Goal: Task Accomplishment & Management: Complete application form

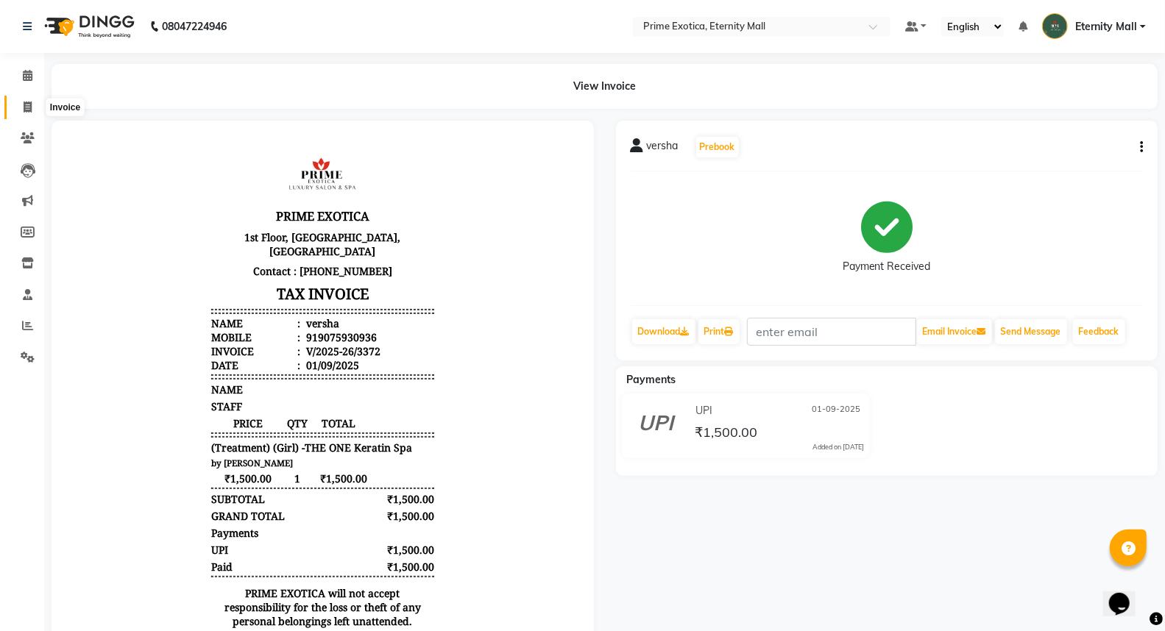
click at [26, 102] on icon at bounding box center [28, 107] width 8 height 11
select select "service"
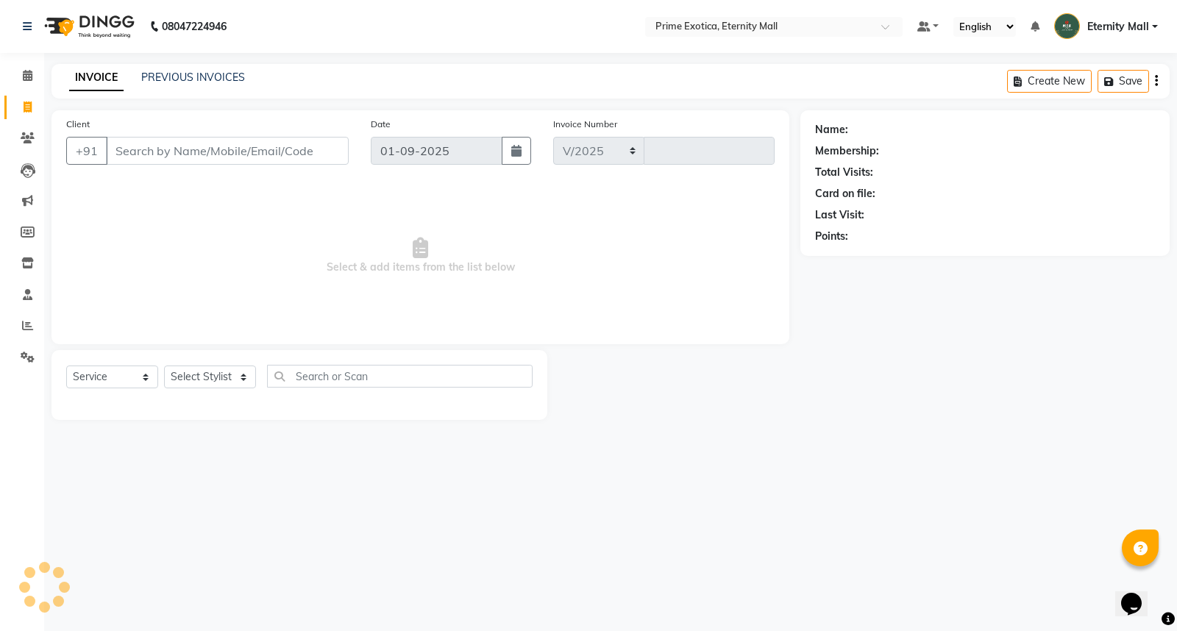
select select "5774"
type input "3373"
click at [189, 153] on input "Client" at bounding box center [227, 151] width 243 height 28
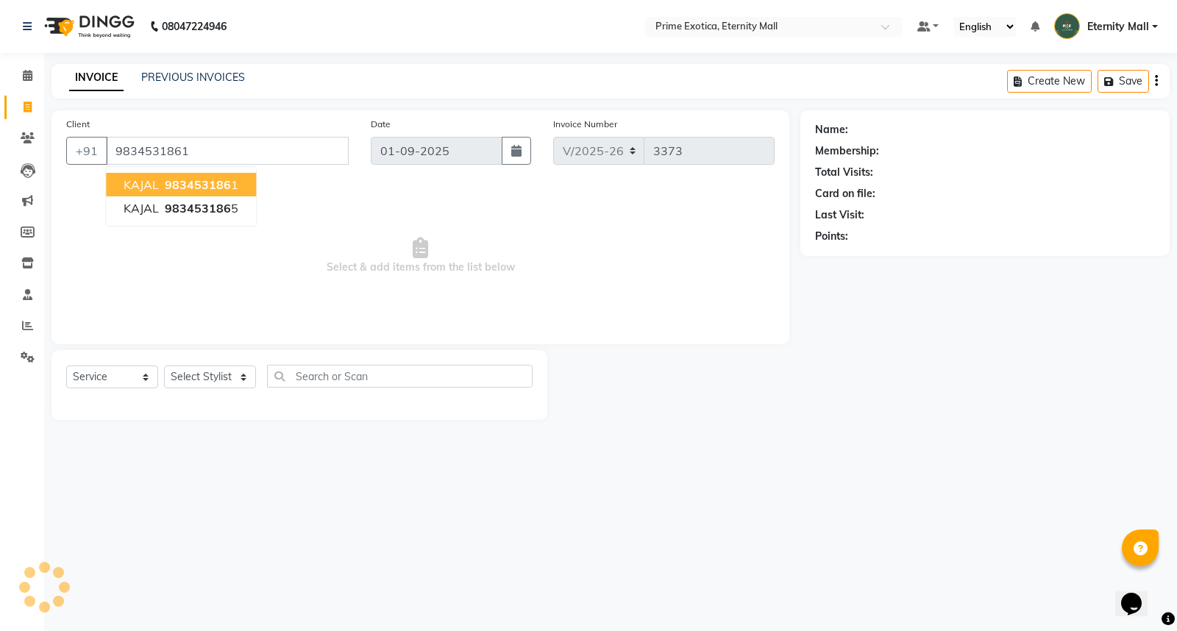
type input "9834531861"
click at [185, 188] on span "983453186" at bounding box center [198, 184] width 66 height 15
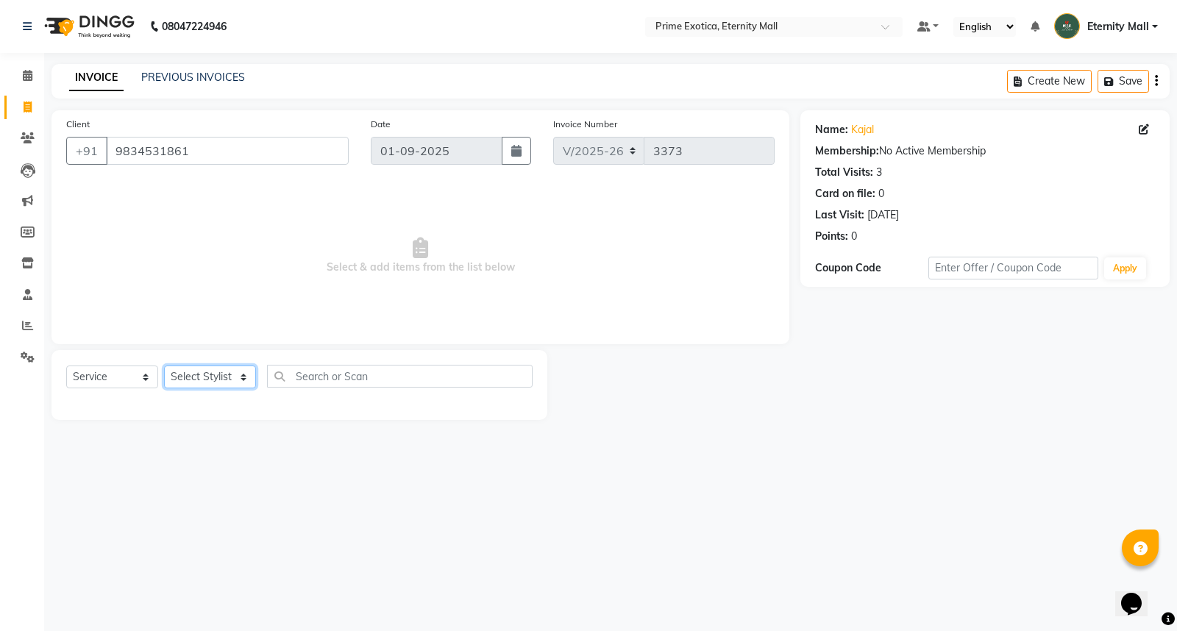
click at [249, 377] on select "Select Stylist AB ADMIN ajay vikram lakshane [PERSON_NAME] Isha [PERSON_NAME] […" at bounding box center [210, 377] width 92 height 23
select select "66179"
click at [164, 366] on select "Select Stylist AB ADMIN ajay vikram lakshane [PERSON_NAME] Isha [PERSON_NAME] […" at bounding box center [210, 377] width 92 height 23
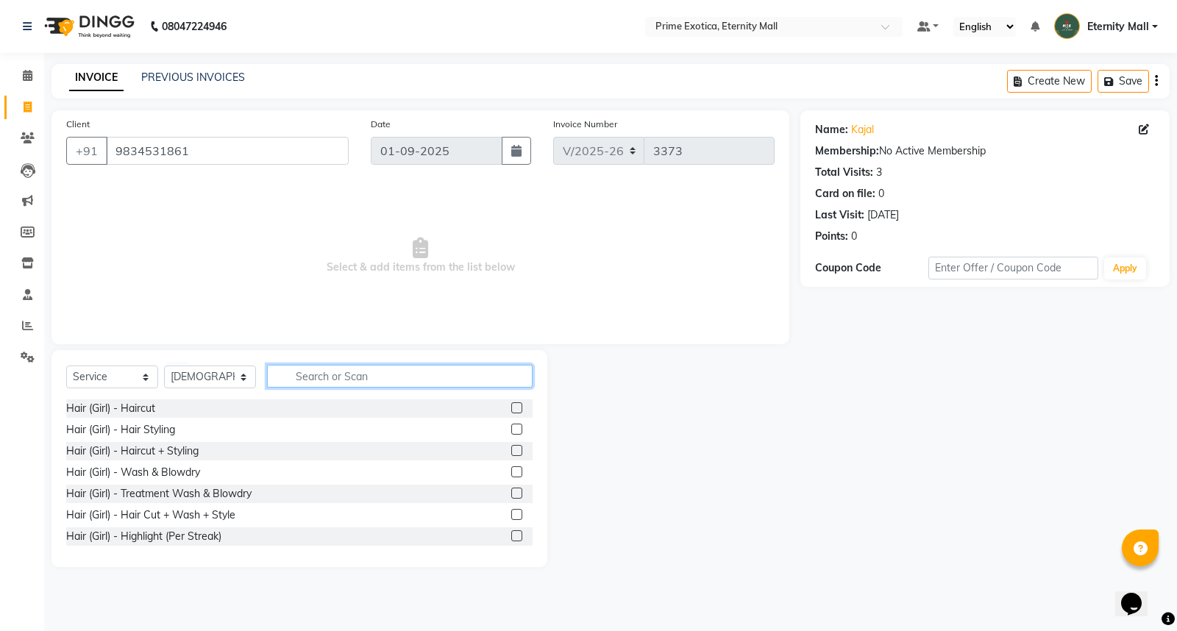
click at [358, 376] on input "text" at bounding box center [400, 376] width 266 height 23
click at [511, 489] on label at bounding box center [516, 493] width 11 height 11
click at [511, 489] on input "checkbox" at bounding box center [516, 494] width 10 height 10
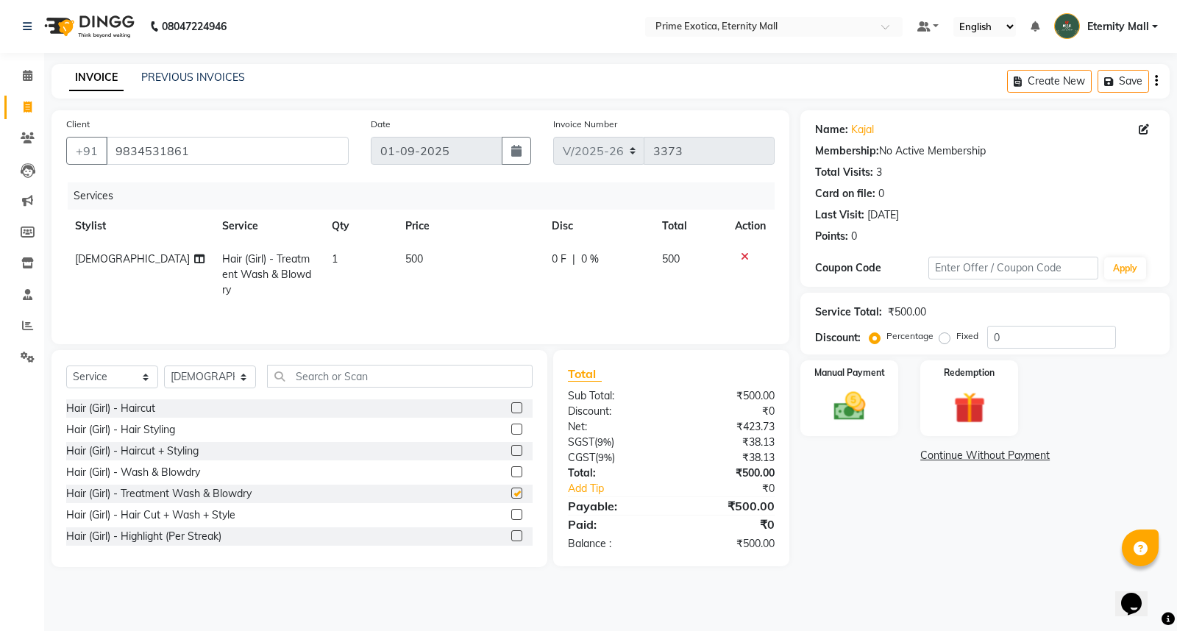
checkbox input "false"
click at [466, 293] on td "500" at bounding box center [470, 275] width 146 height 64
select select "66179"
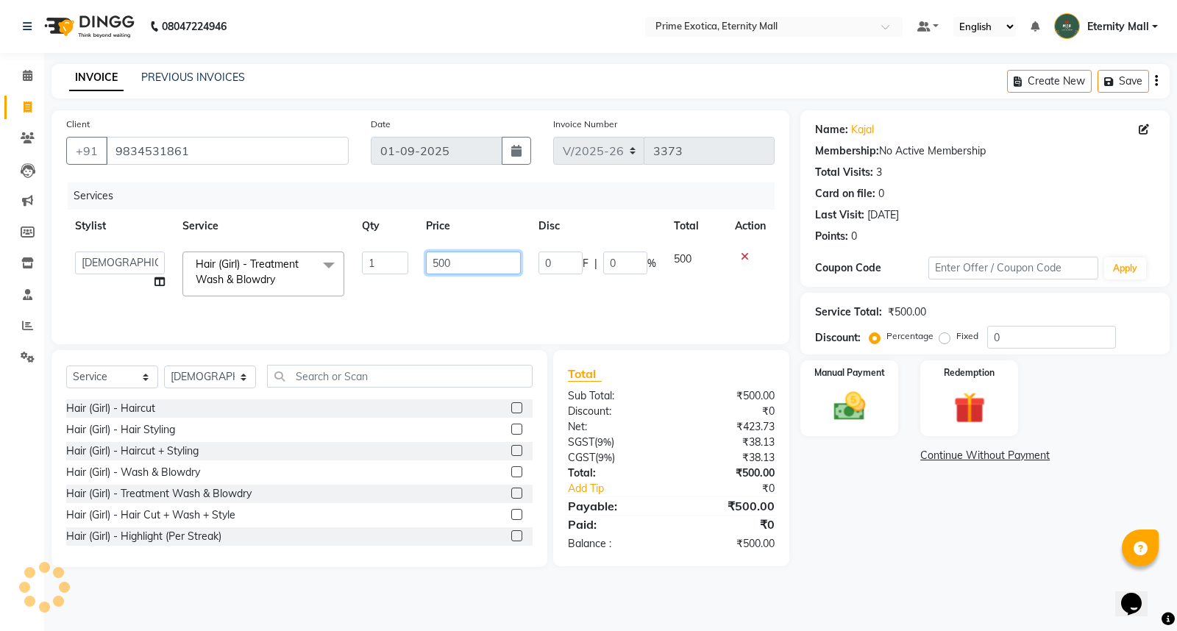
click at [436, 259] on input "500" at bounding box center [473, 263] width 95 height 23
type input "400"
click at [891, 509] on div "Name: Kajal Membership: No Active Membership Total Visits: 3 Card on file: 0 La…" at bounding box center [990, 338] width 380 height 457
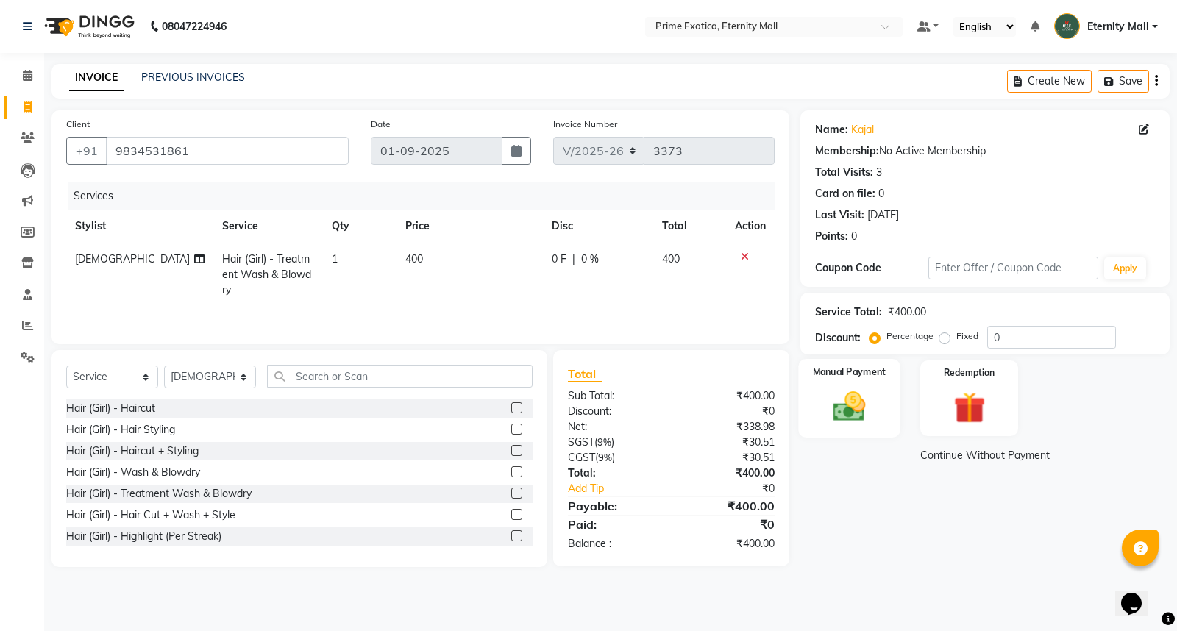
click at [876, 407] on img at bounding box center [849, 407] width 53 height 38
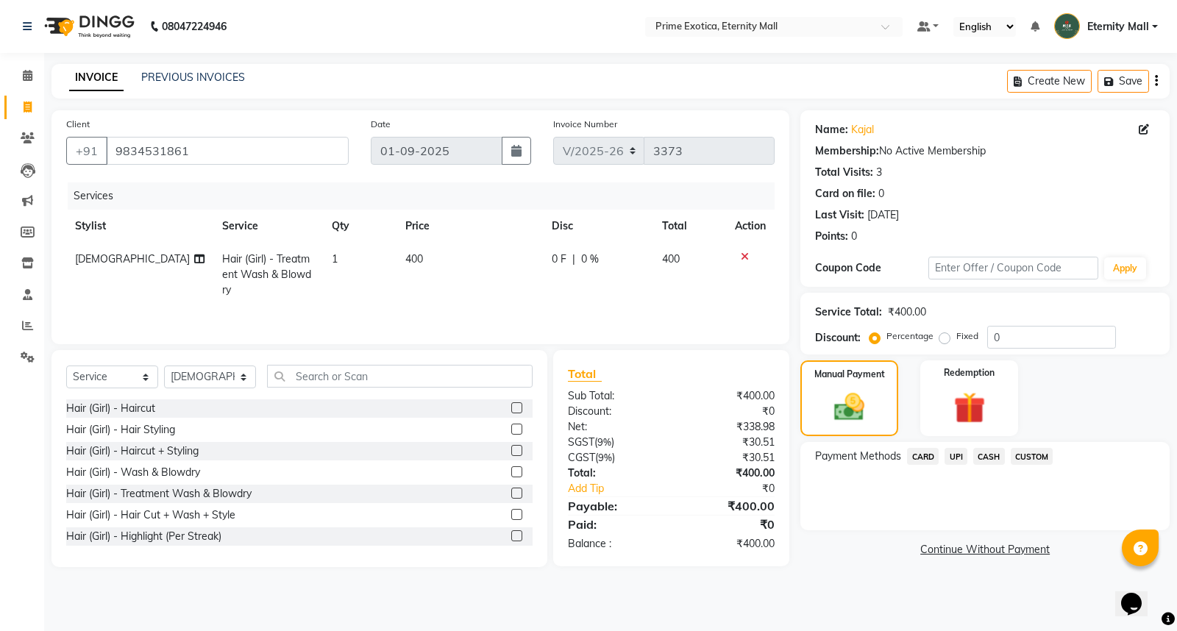
click at [995, 458] on span "CASH" at bounding box center [989, 456] width 32 height 17
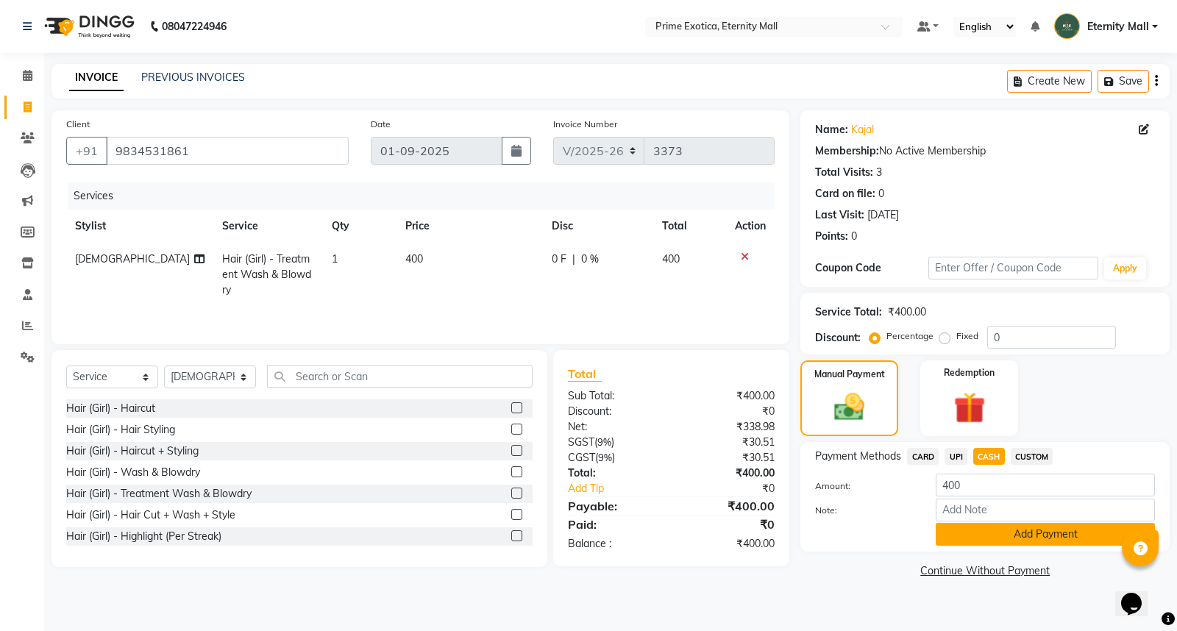
click at [984, 531] on button "Add Payment" at bounding box center [1045, 534] width 219 height 23
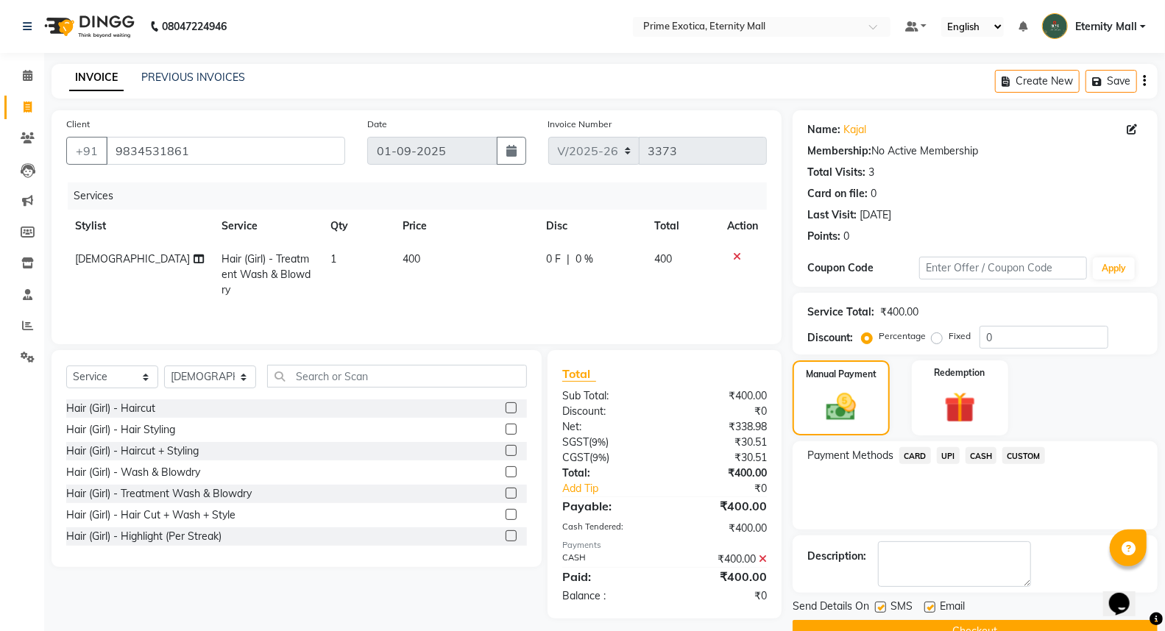
scroll to position [33, 0]
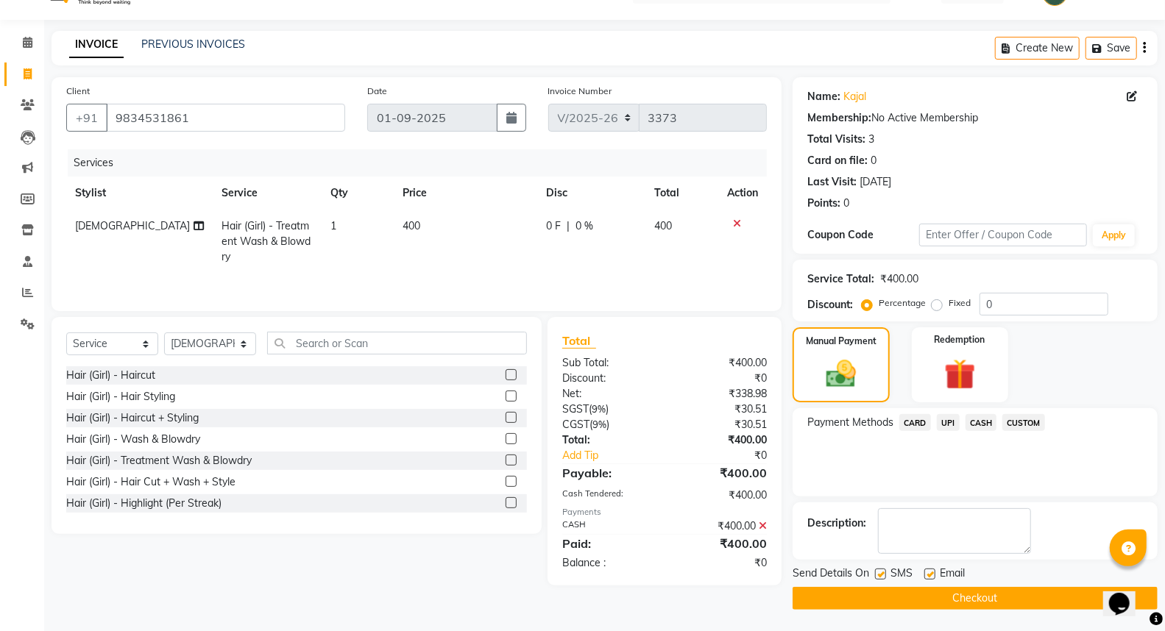
click at [1014, 597] on button "Checkout" at bounding box center [974, 598] width 365 height 23
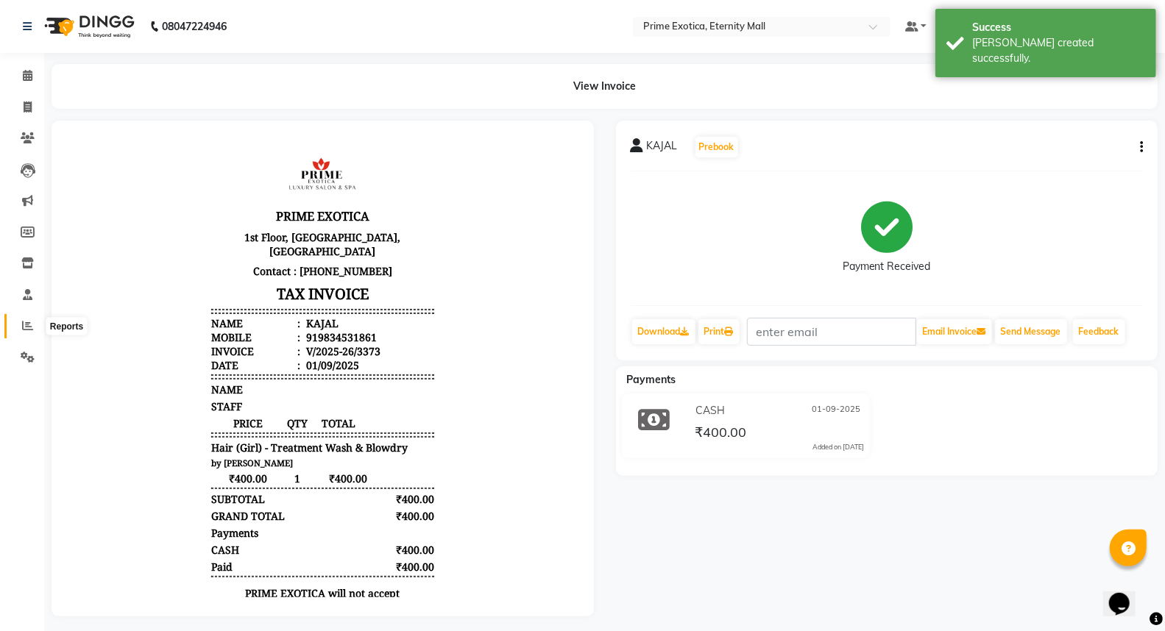
click at [22, 327] on icon at bounding box center [27, 325] width 11 height 11
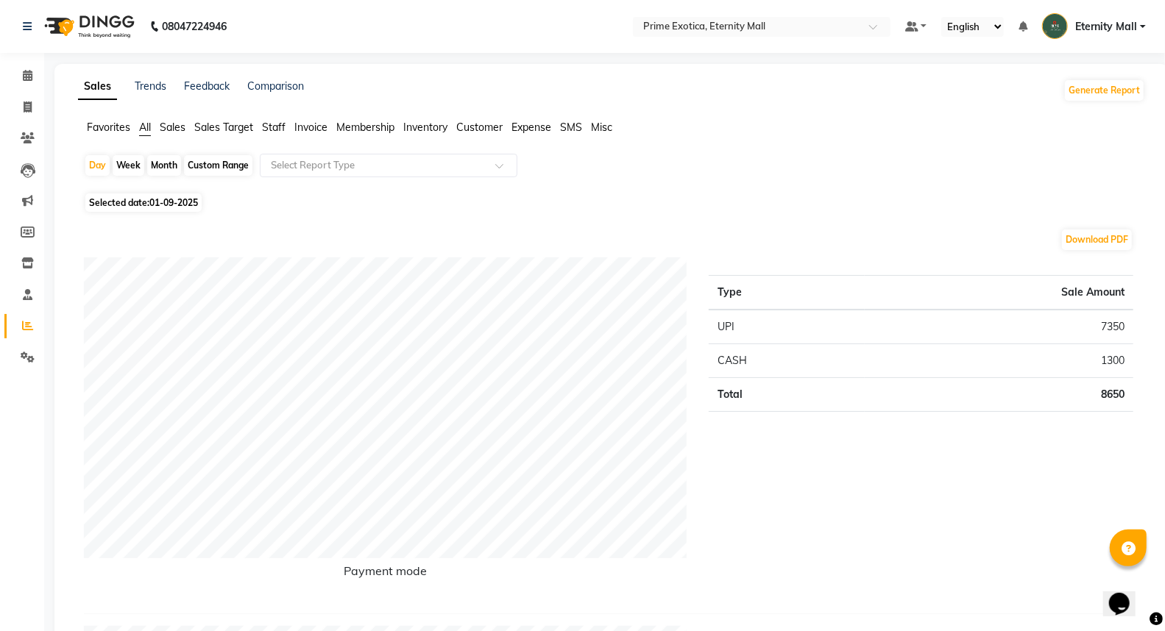
click at [97, 17] on img at bounding box center [88, 26] width 101 height 41
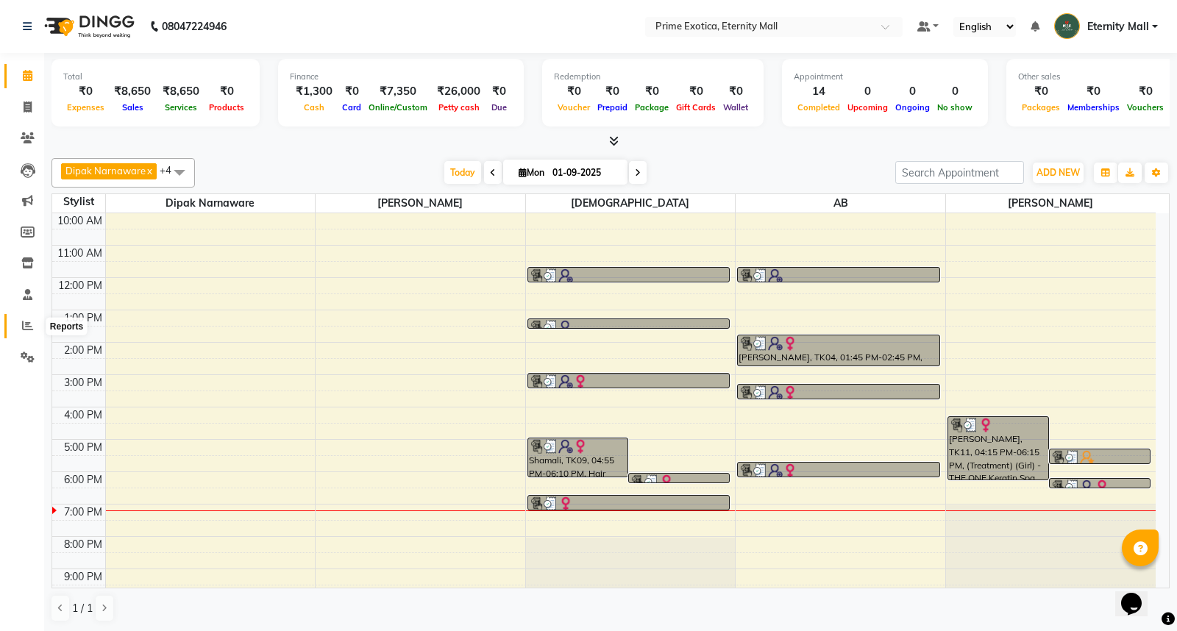
click at [23, 326] on icon at bounding box center [27, 325] width 11 height 11
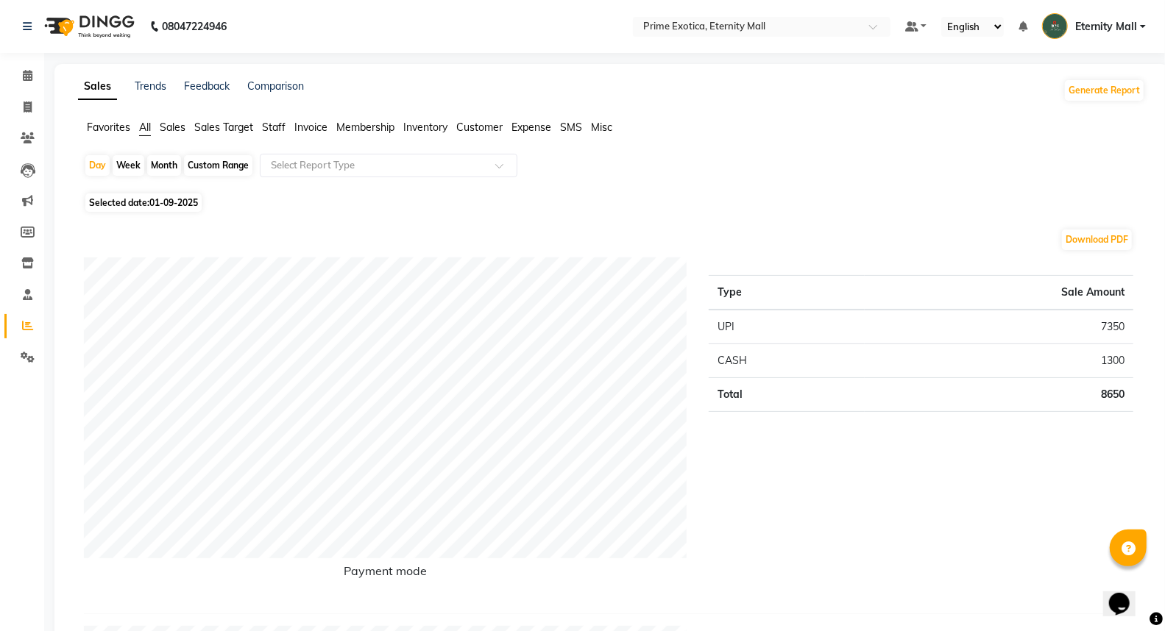
click at [150, 202] on span "Selected date: [DATE]" at bounding box center [143, 202] width 116 height 18
select select "9"
select select "2025"
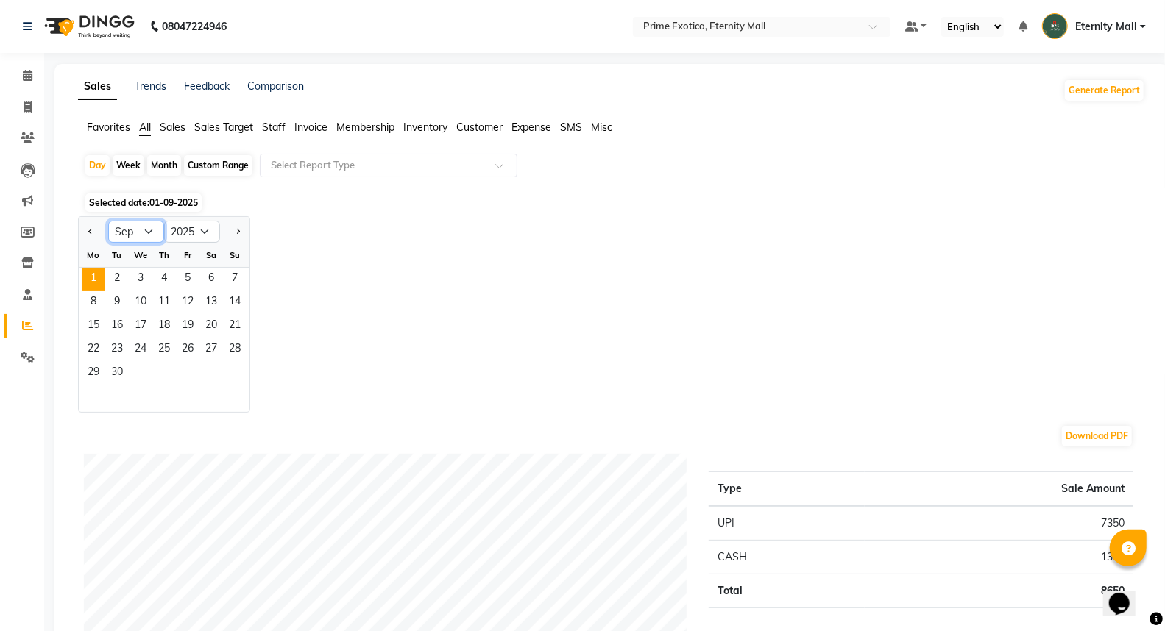
click at [155, 230] on select "Jan Feb Mar Apr May Jun [DATE] Aug Sep Oct Nov Dec" at bounding box center [136, 232] width 56 height 22
select select "8"
click at [108, 221] on select "Jan Feb Mar Apr May Jun [DATE] Aug Sep Oct Nov Dec" at bounding box center [136, 232] width 56 height 22
click at [233, 377] on span "31" at bounding box center [235, 374] width 24 height 24
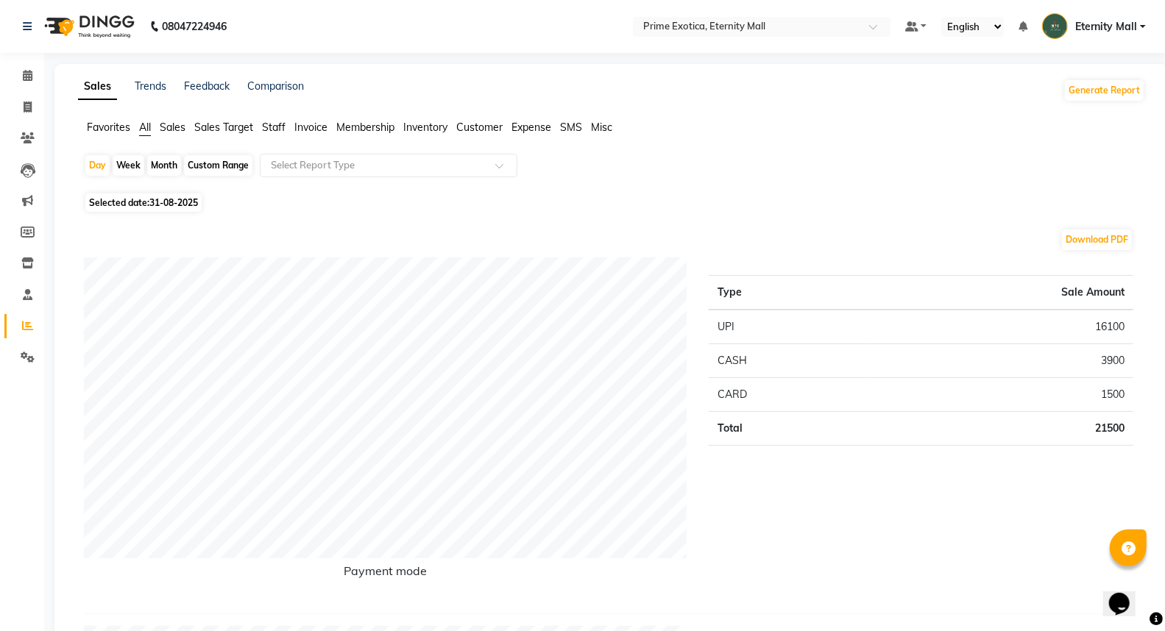
click at [170, 168] on div "Month" at bounding box center [164, 165] width 34 height 21
select select "8"
select select "2025"
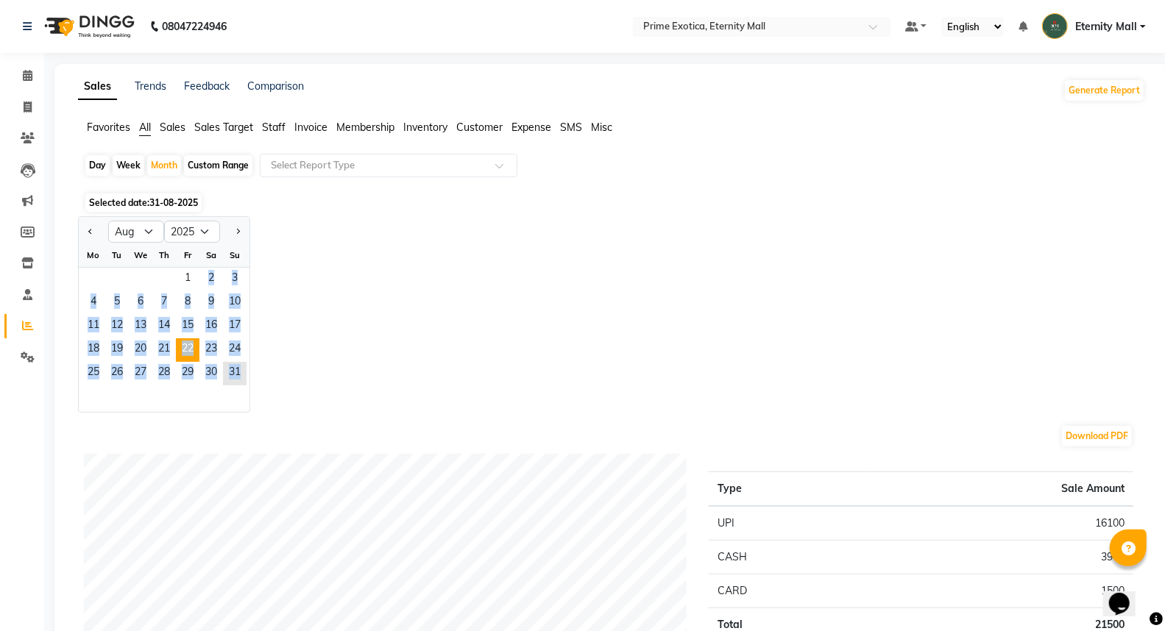
drag, startPoint x: 185, startPoint y: 283, endPoint x: 194, endPoint y: 338, distance: 56.0
click at [260, 383] on div "Jan Feb Mar Apr May Jun [DATE] Aug Sep Oct Nov [DATE] 2016 2017 2018 2019 2020 …" at bounding box center [611, 314] width 1067 height 196
click at [190, 285] on span "1" at bounding box center [188, 280] width 24 height 24
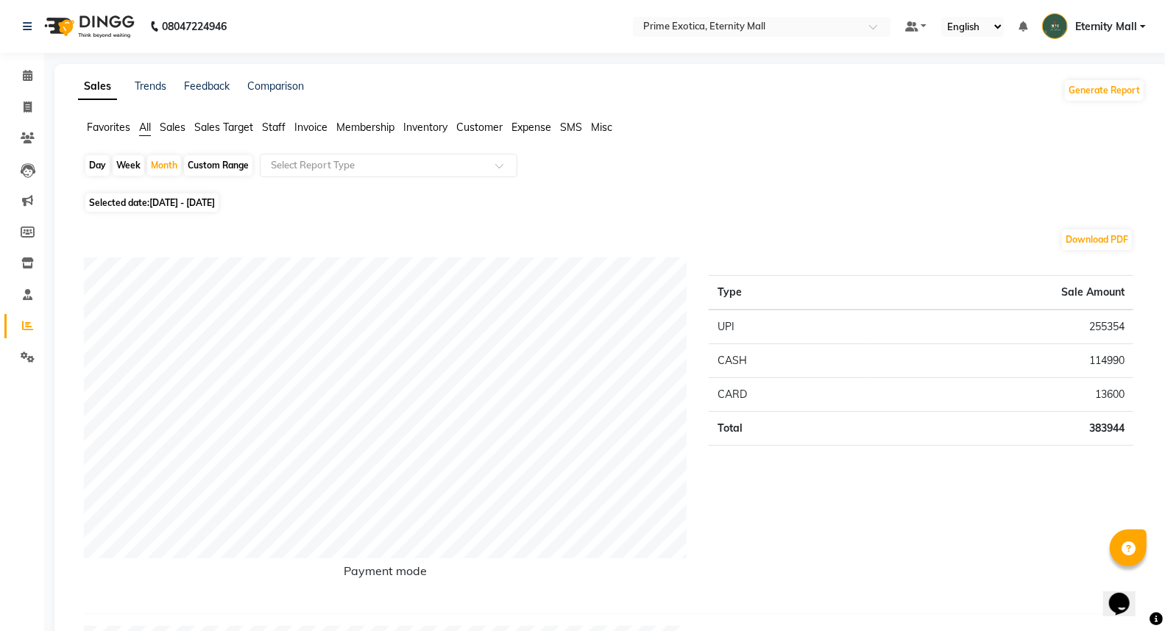
click at [219, 195] on span "Selected date: [DATE] - [DATE]" at bounding box center [151, 202] width 133 height 18
select select "8"
select select "2025"
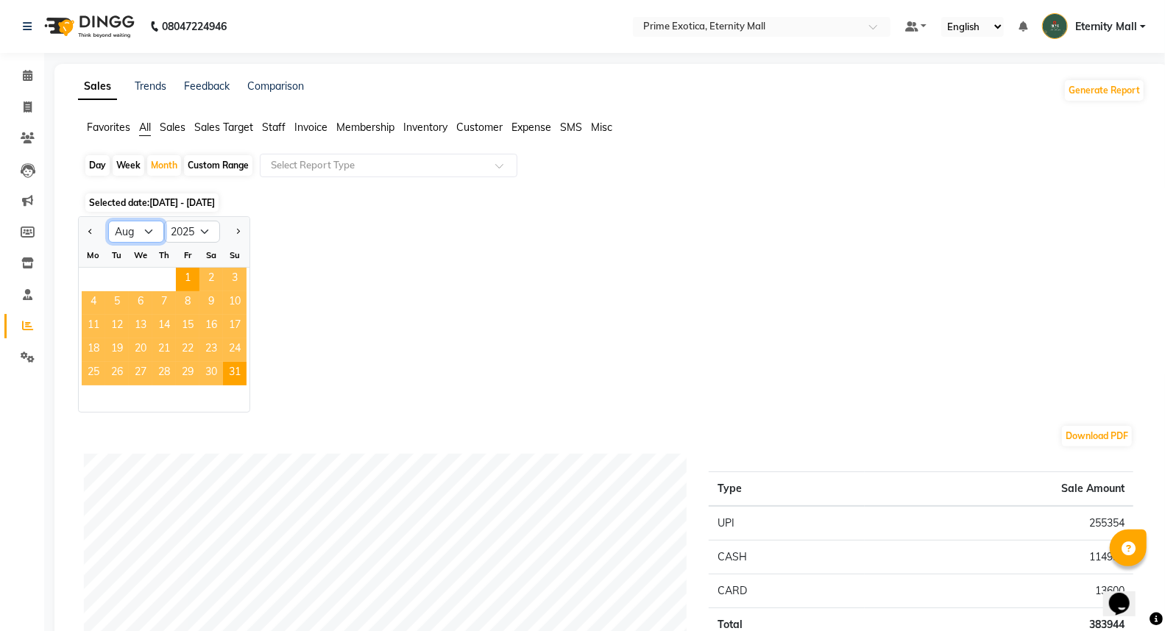
click at [151, 228] on select "Jan Feb Mar Apr May Jun [DATE] Aug Sep Oct Nov Dec" at bounding box center [136, 232] width 56 height 22
select select "9"
click at [108, 221] on select "Jan Feb Mar Apr May Jun [DATE] Aug Sep Oct Nov Dec" at bounding box center [136, 232] width 56 height 22
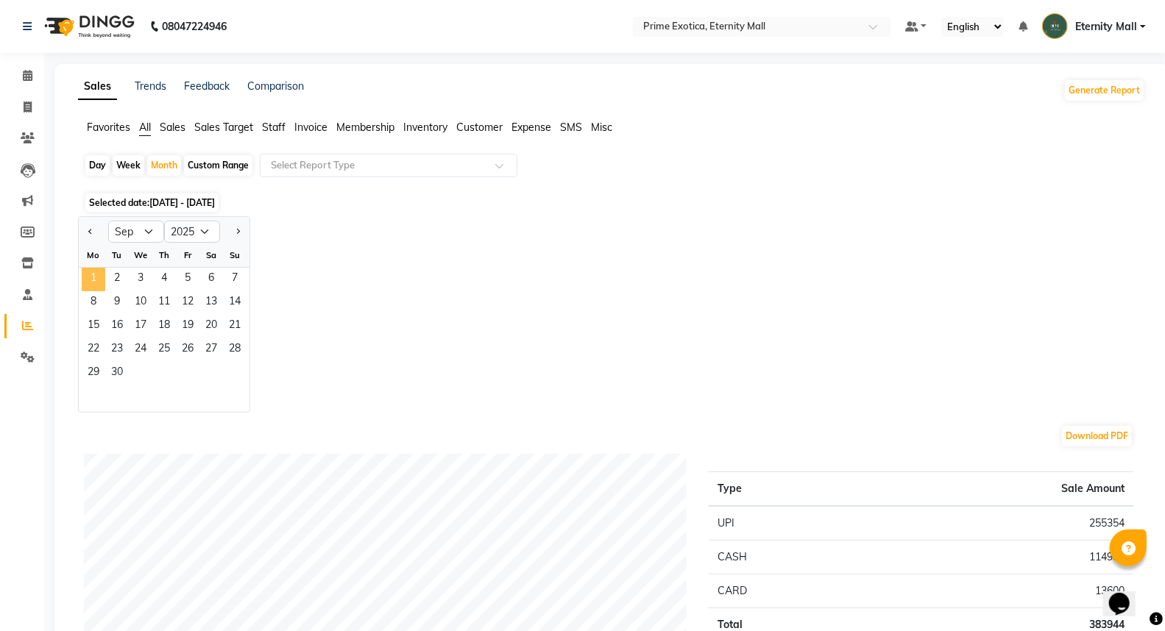
click at [99, 283] on span "1" at bounding box center [94, 280] width 24 height 24
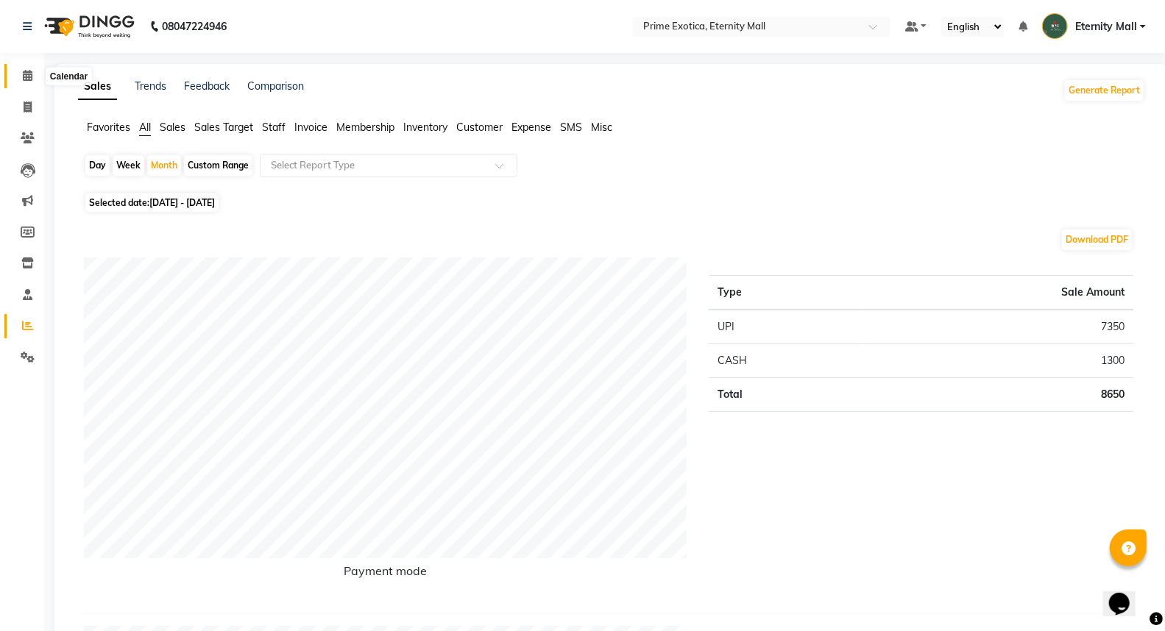
click at [23, 75] on icon at bounding box center [28, 75] width 10 height 11
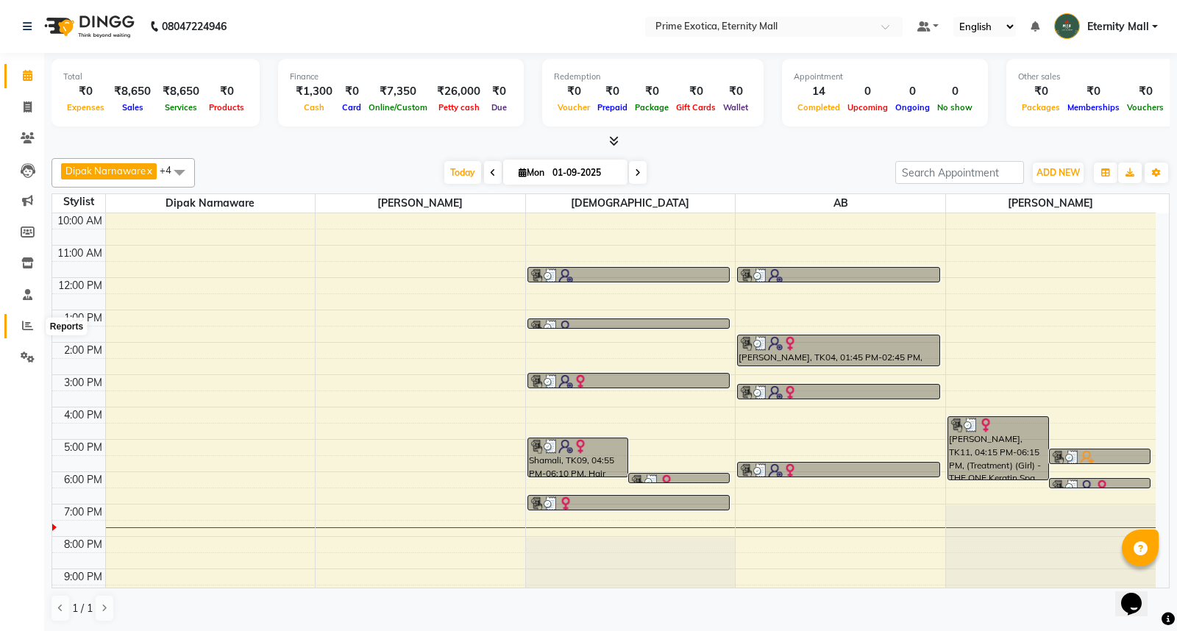
click at [29, 320] on icon at bounding box center [27, 325] width 11 height 11
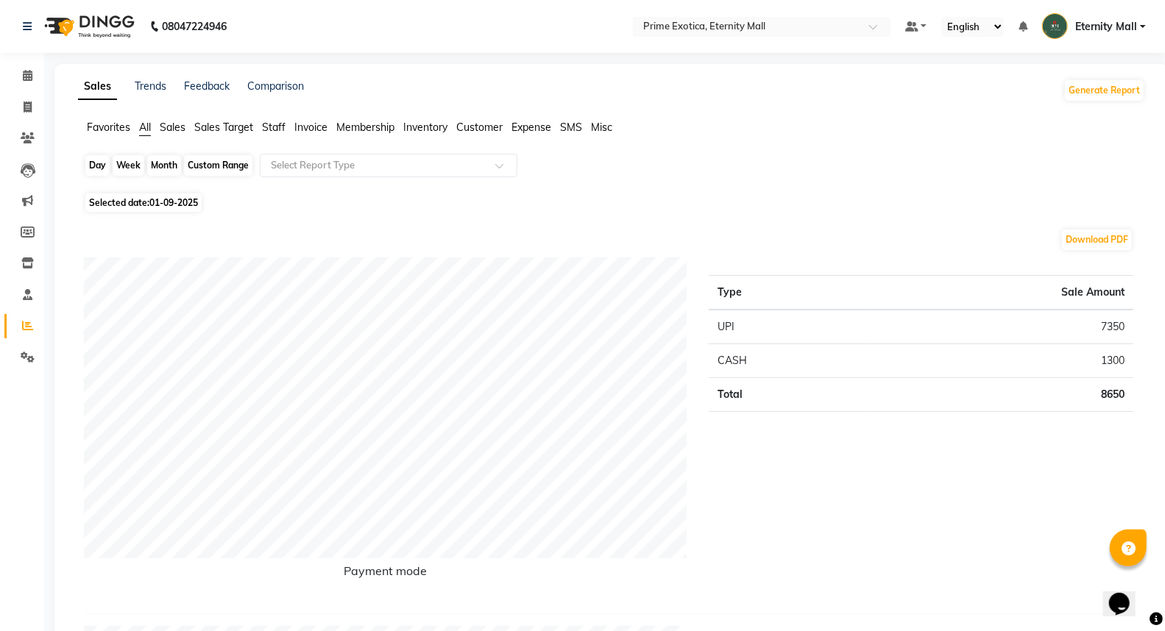
click at [87, 171] on div "Day" at bounding box center [97, 165] width 24 height 21
select select "9"
select select "2025"
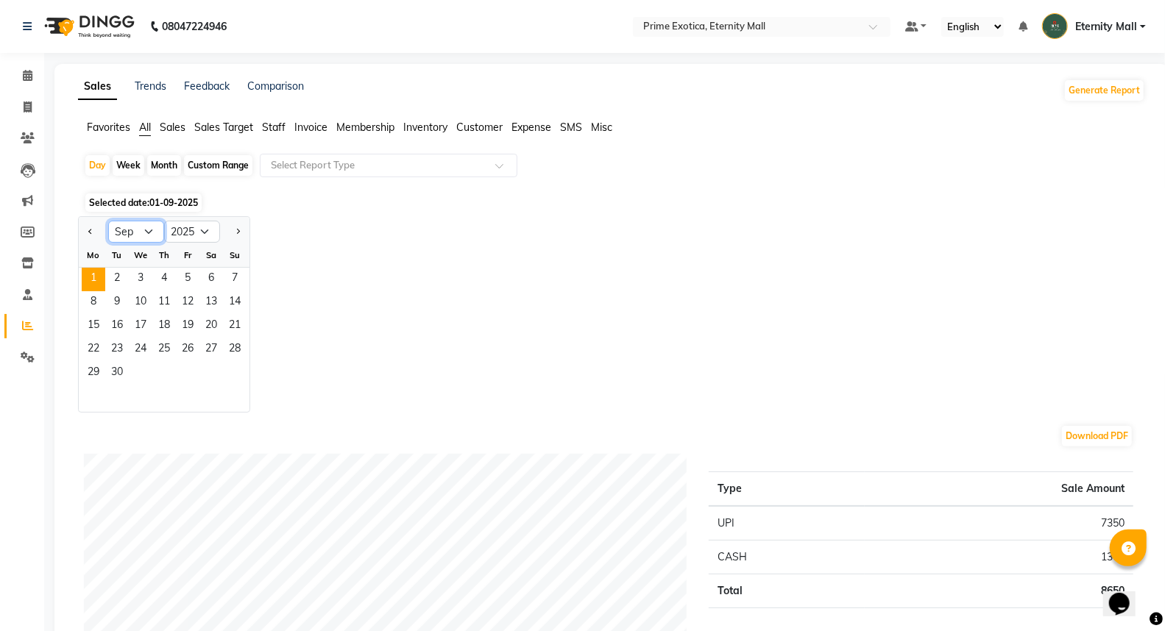
click at [151, 235] on select "Jan Feb Mar Apr May Jun [DATE] Aug Sep Oct Nov Dec" at bounding box center [136, 232] width 56 height 22
select select "8"
click at [108, 221] on select "Jan Feb Mar Apr May Jun [DATE] Aug Sep Oct Nov Dec" at bounding box center [136, 232] width 56 height 22
click at [233, 359] on span "24" at bounding box center [235, 350] width 24 height 24
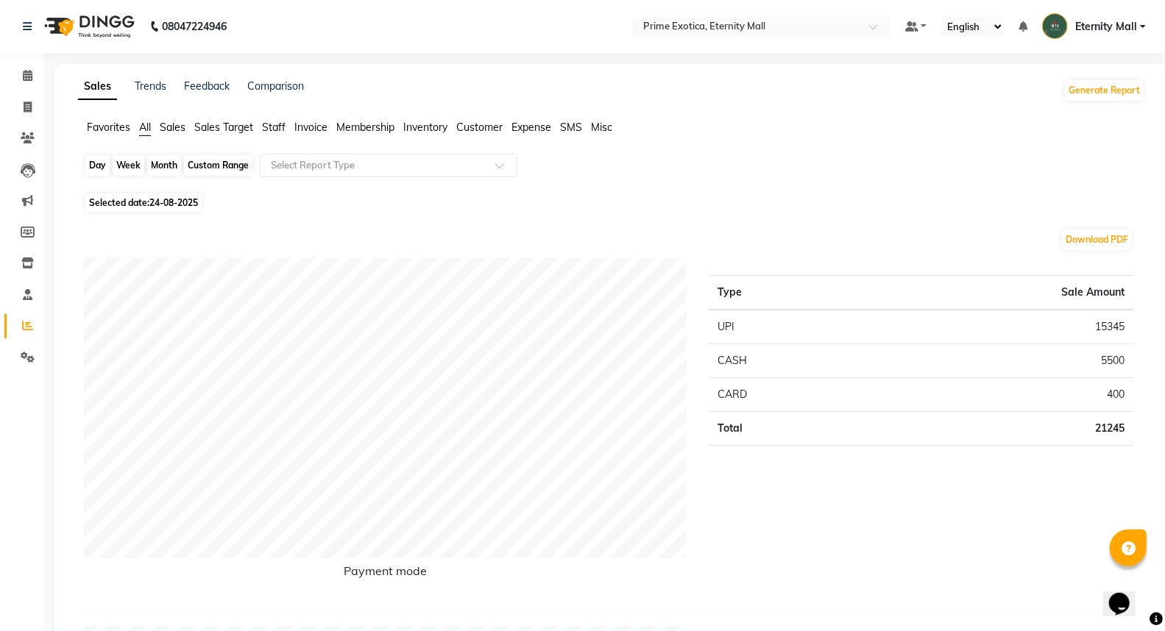
click at [92, 167] on div "Day" at bounding box center [97, 165] width 24 height 21
select select "8"
select select "2025"
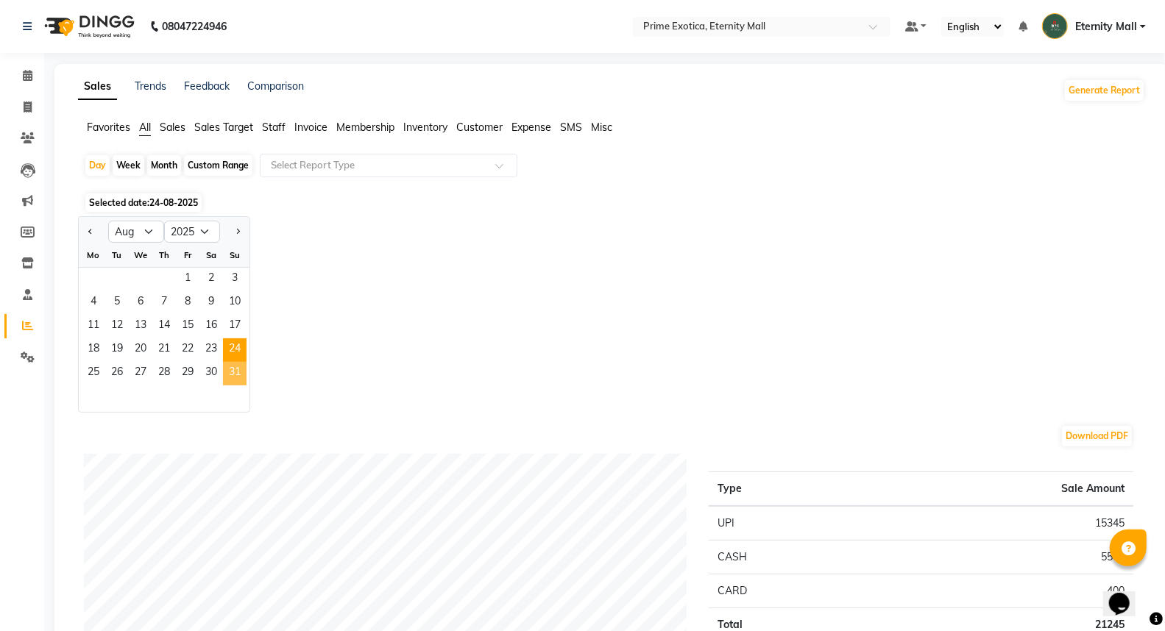
click at [226, 372] on span "31" at bounding box center [235, 374] width 24 height 24
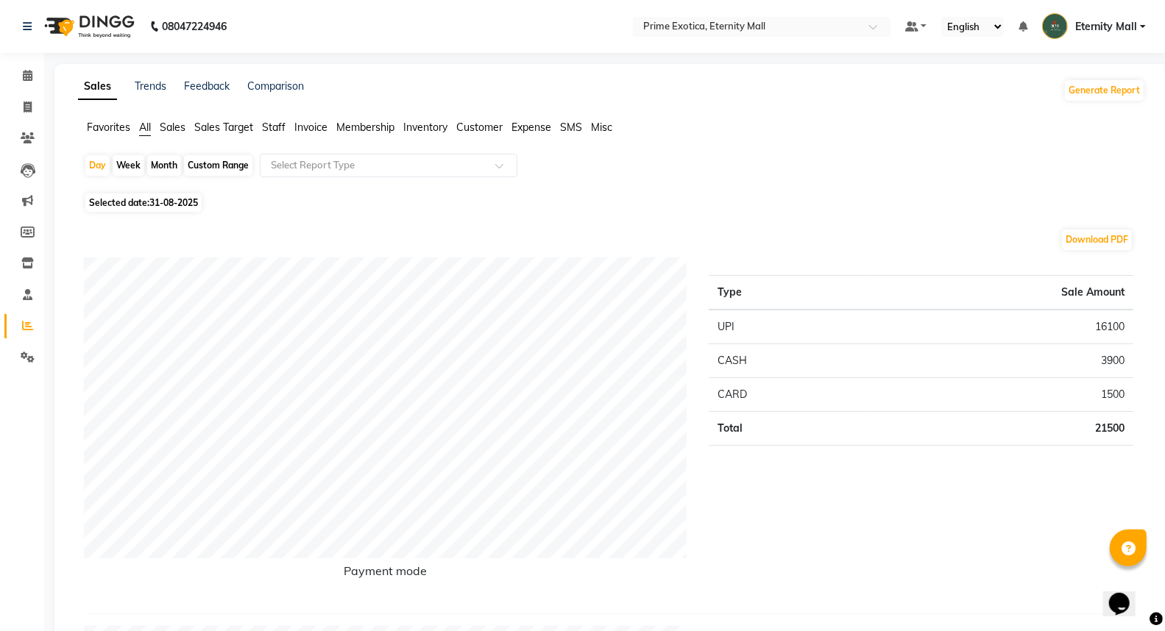
click at [269, 129] on span "Staff" at bounding box center [274, 127] width 24 height 13
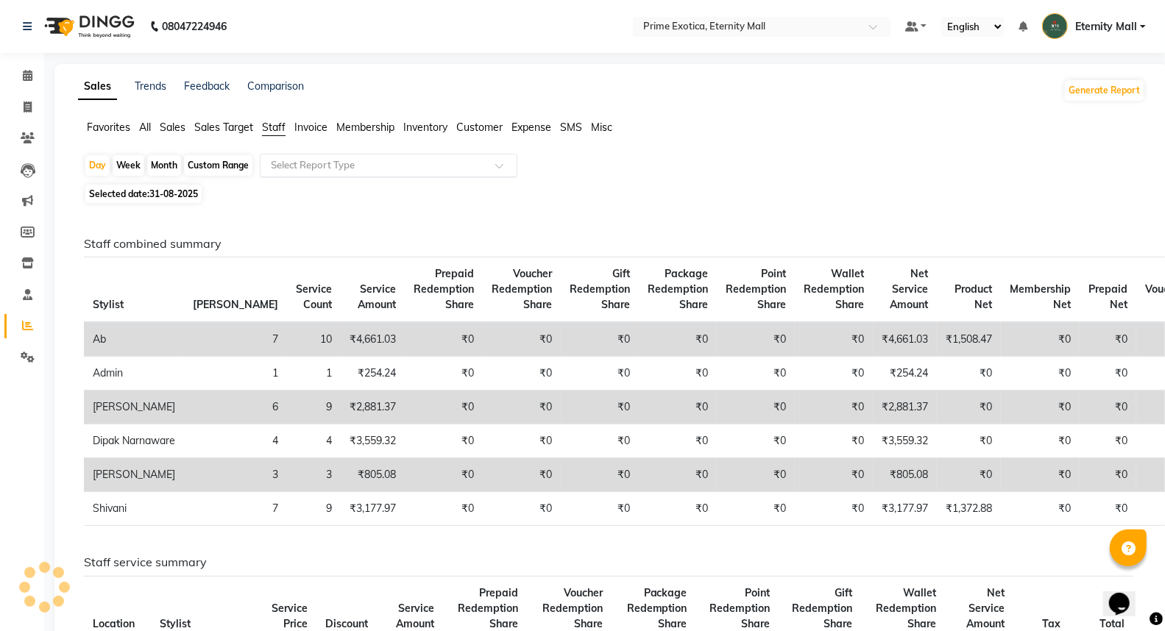
click at [306, 163] on input "text" at bounding box center [374, 165] width 212 height 15
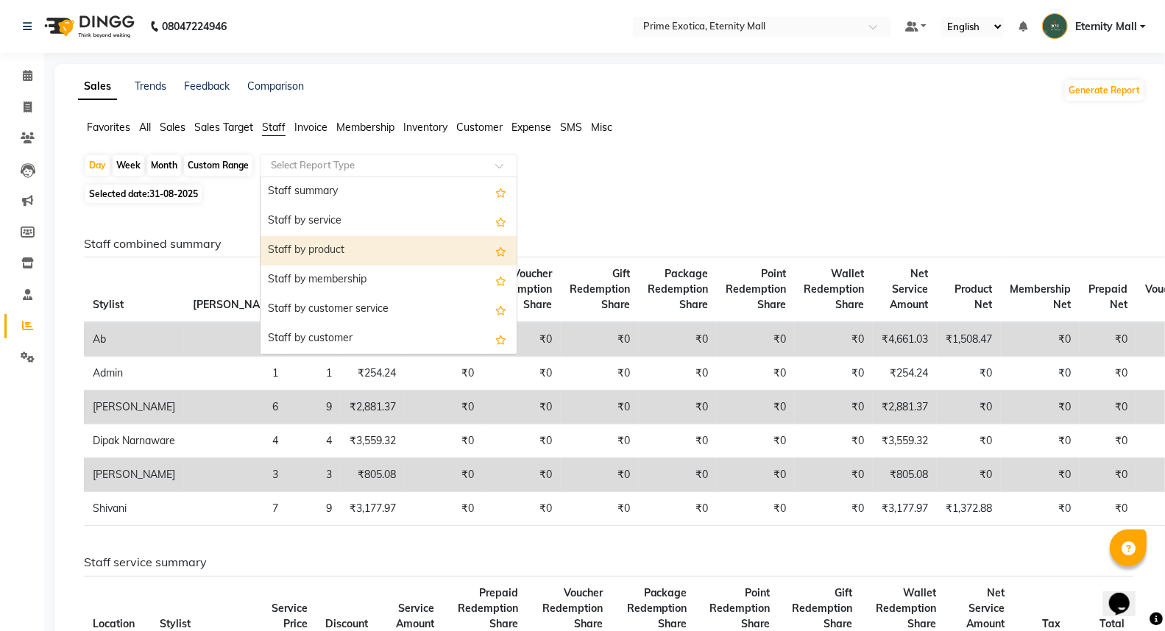
click at [335, 246] on div "Staff by product" at bounding box center [388, 250] width 256 height 29
select select "filtered_report"
select select "csv"
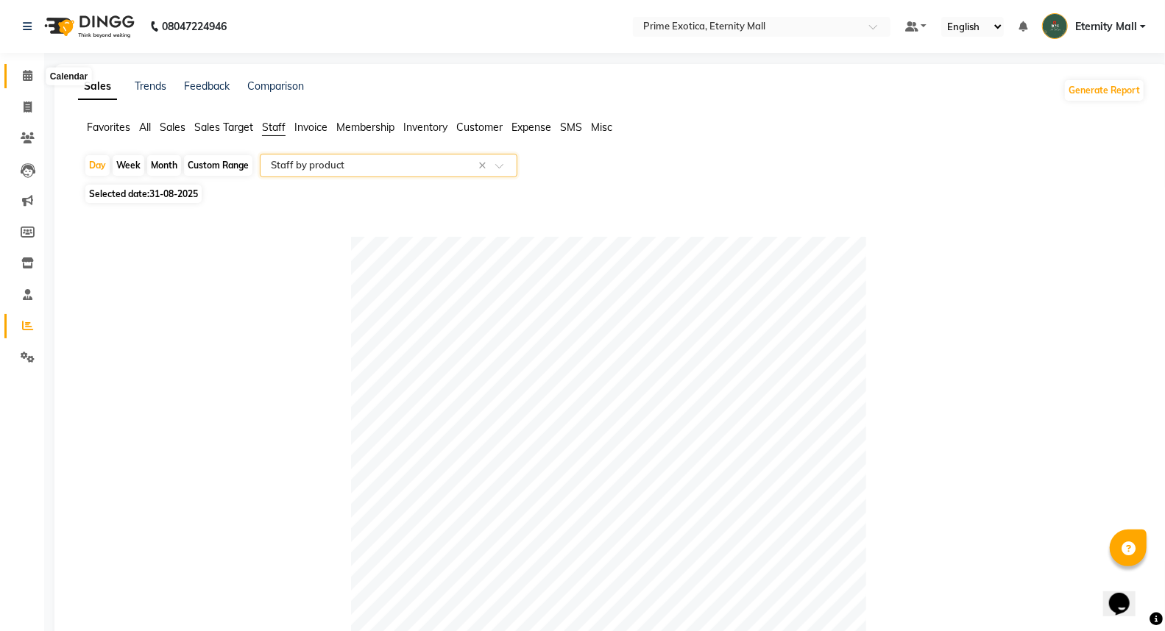
click at [21, 83] on span at bounding box center [28, 76] width 26 height 17
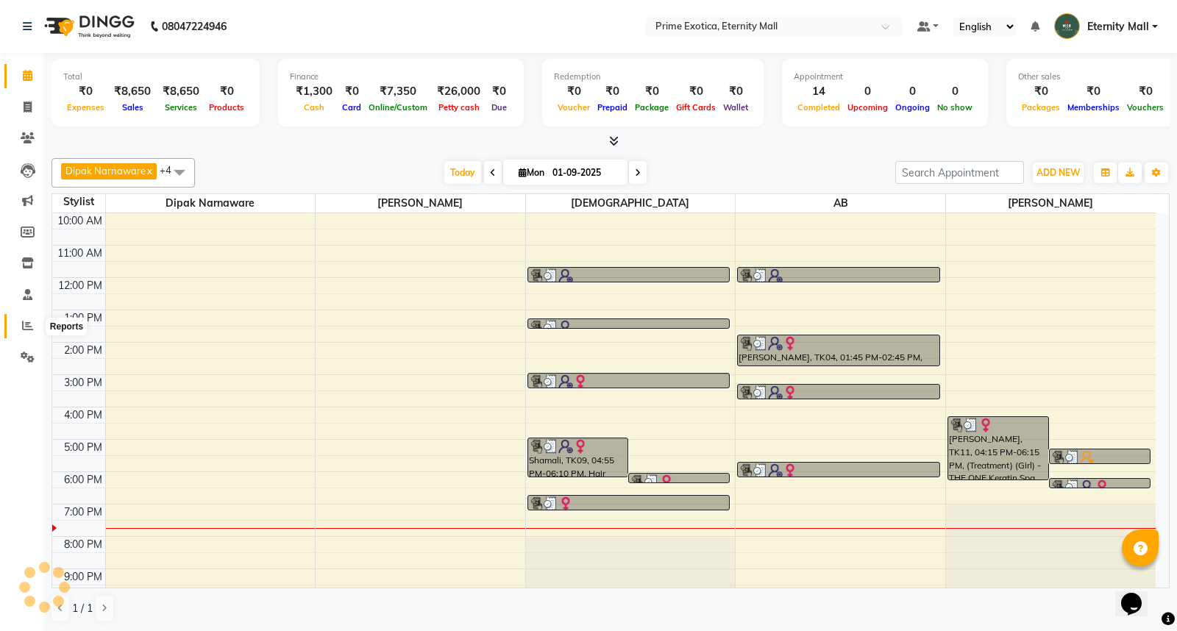
click at [27, 329] on icon at bounding box center [27, 325] width 11 height 11
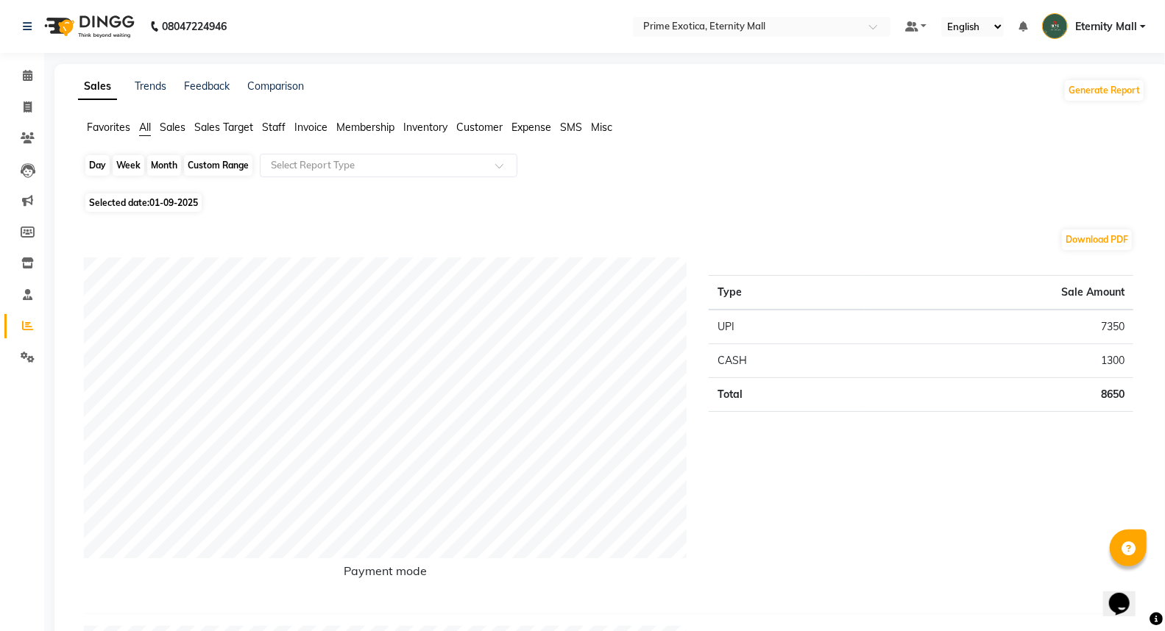
click at [106, 163] on div "Day" at bounding box center [97, 165] width 24 height 21
select select "9"
select select "2025"
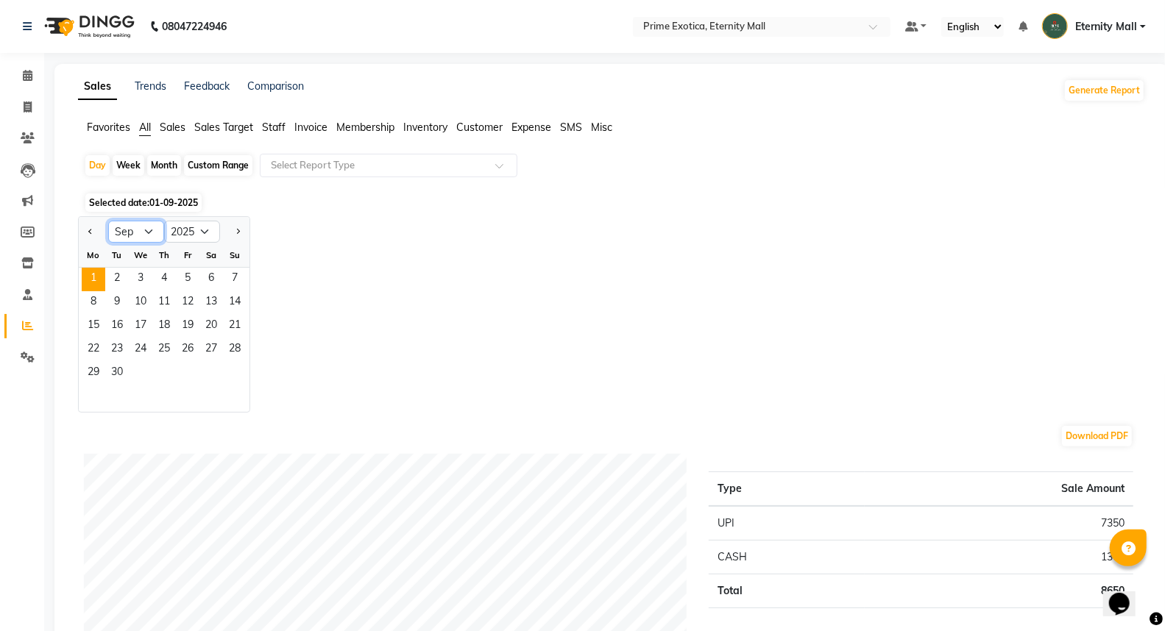
click at [128, 222] on select "Jan Feb Mar Apr May Jun [DATE] Aug Sep Oct Nov Dec" at bounding box center [136, 232] width 56 height 22
select select "8"
click at [108, 221] on select "Jan Feb Mar Apr May Jun [DATE] Aug Sep Oct Nov Dec" at bounding box center [136, 232] width 56 height 22
click at [188, 237] on select "2015 2016 2017 2018 2019 2020 2021 2022 2023 2024 2025 2026 2027 2028 2029 2030…" at bounding box center [192, 232] width 56 height 22
click at [151, 230] on select "Jan Feb Mar Apr May Jun [DATE] Aug Sep Oct Nov Dec" at bounding box center [136, 232] width 56 height 22
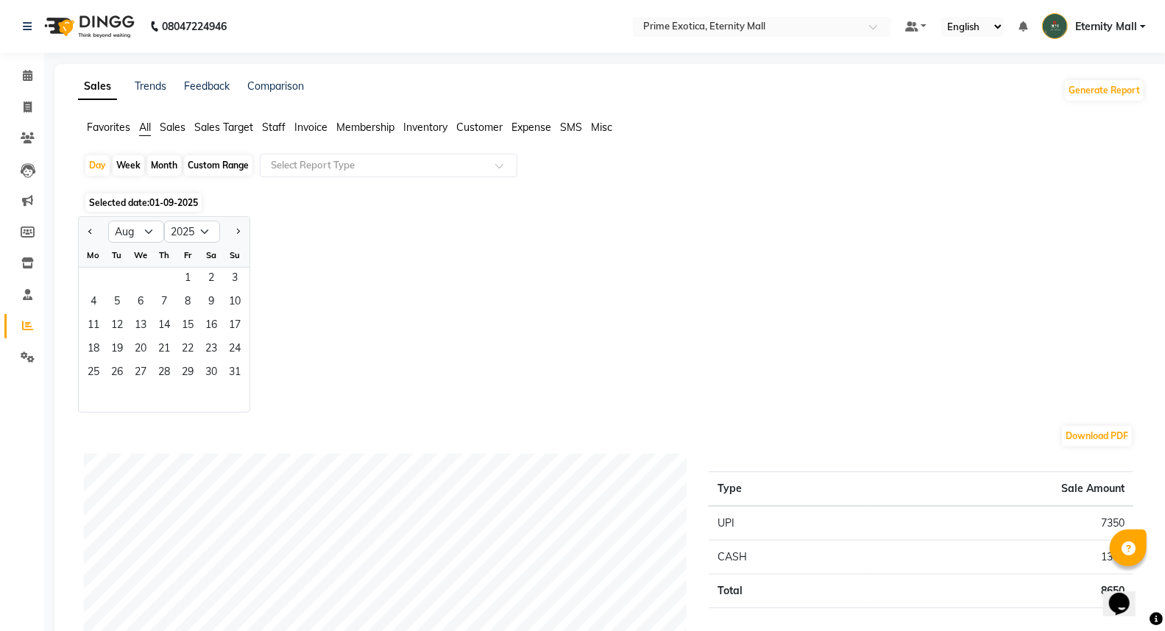
click at [322, 305] on div "Jan Feb Mar Apr May Jun [DATE] Aug Sep Oct Nov [DATE] 2016 2017 2018 2019 2020 …" at bounding box center [611, 314] width 1067 height 196
click at [241, 369] on span "31" at bounding box center [235, 374] width 24 height 24
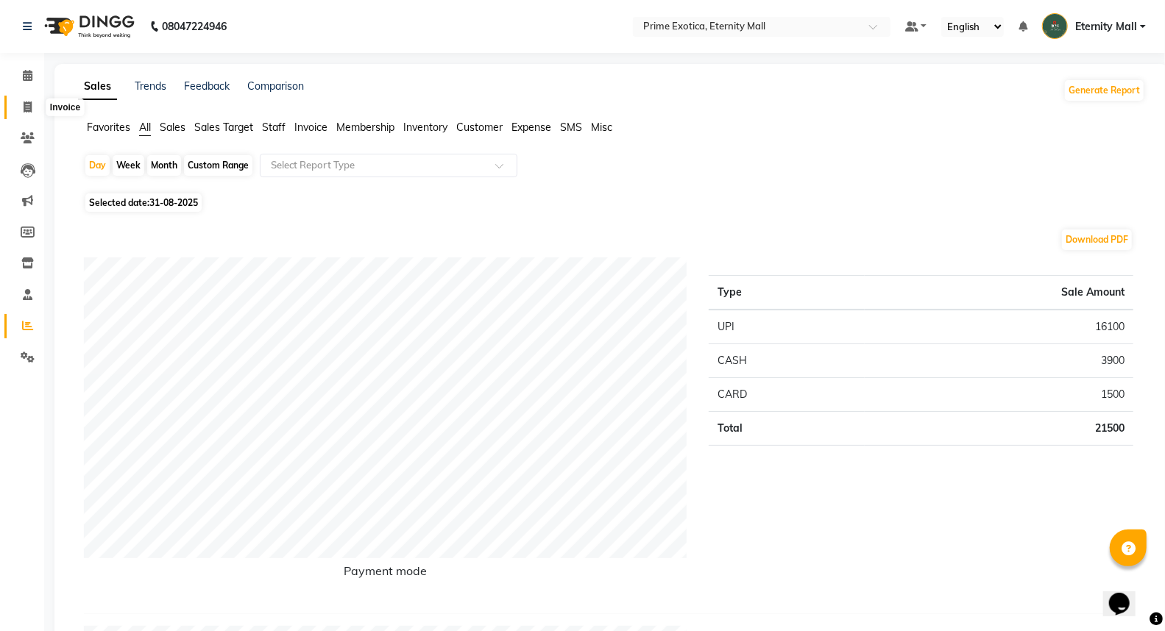
click at [29, 109] on icon at bounding box center [28, 107] width 8 height 11
select select "service"
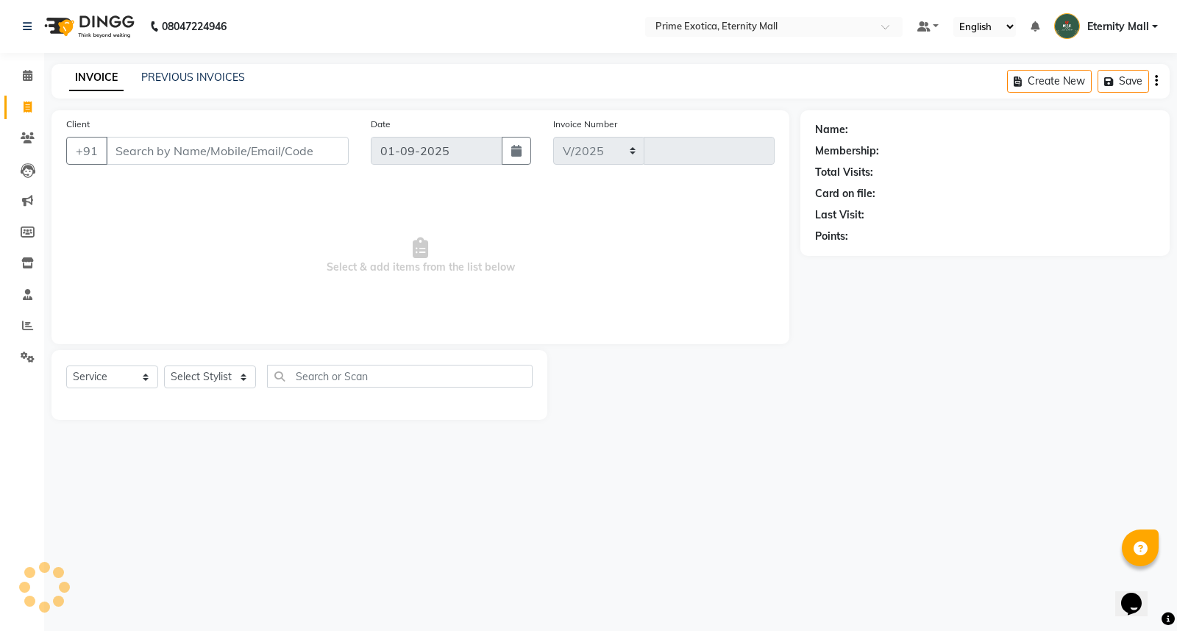
select select "5774"
type input "3374"
click at [199, 77] on link "PREVIOUS INVOICES" at bounding box center [193, 77] width 104 height 13
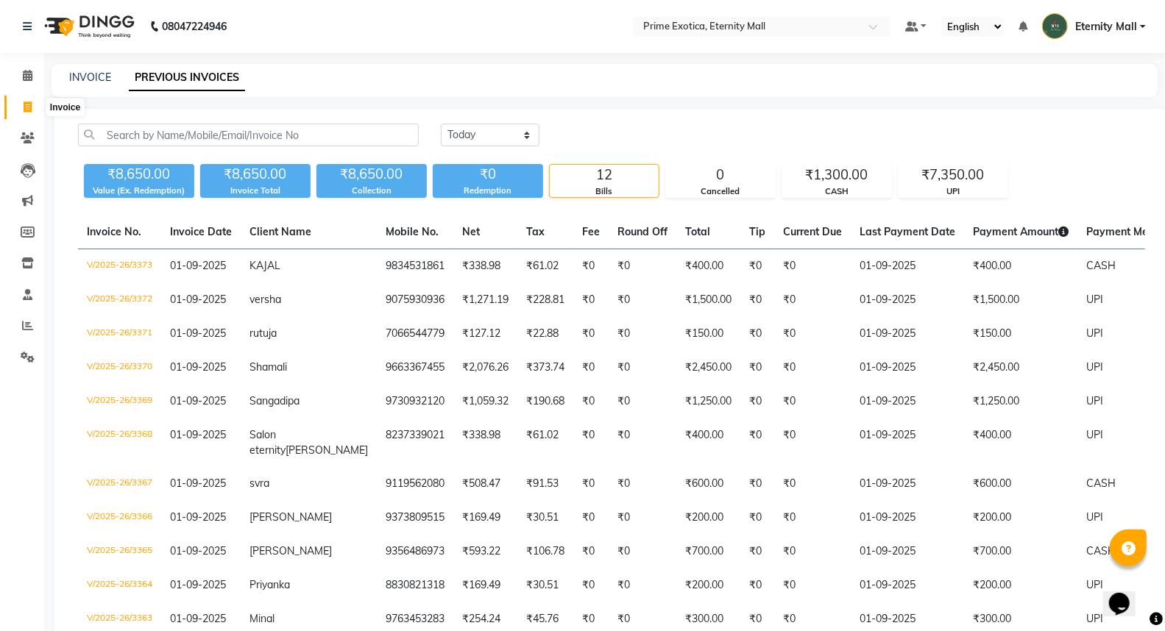
click at [31, 104] on icon at bounding box center [28, 107] width 8 height 11
select select "service"
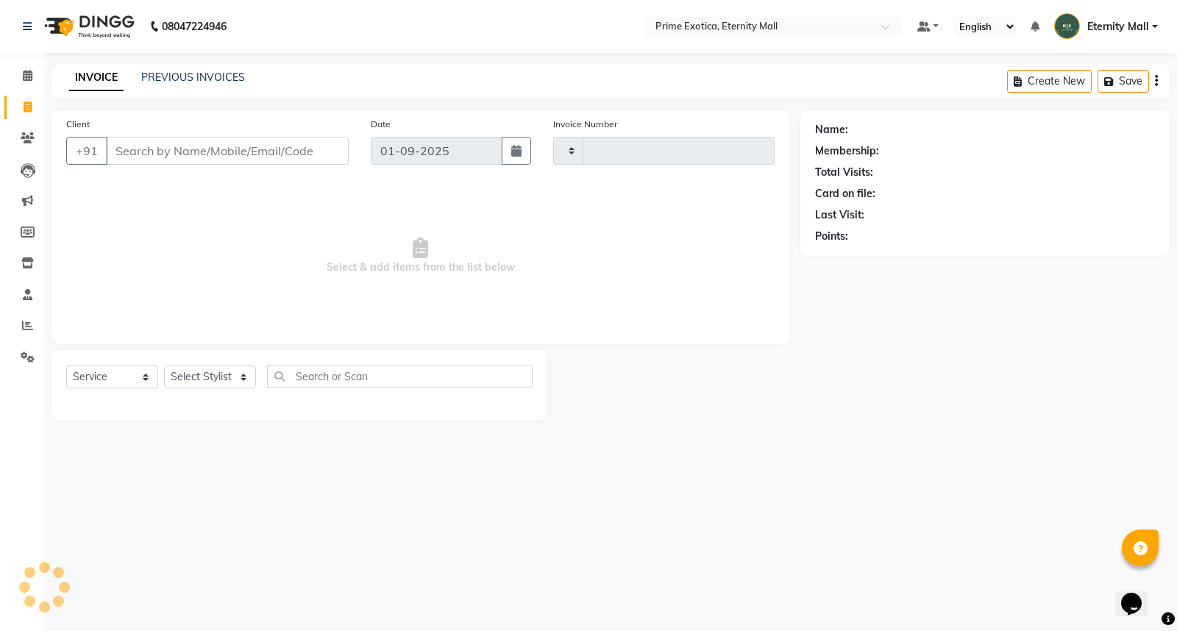
type input "3374"
select select "5774"
click at [235, 374] on select "Select Stylist AB ADMIN ajay vikram lakshane [PERSON_NAME] Isha [PERSON_NAME] […" at bounding box center [210, 377] width 92 height 23
select select "66509"
click at [164, 366] on select "Select Stylist AB ADMIN ajay vikram lakshane [PERSON_NAME] Isha [PERSON_NAME] […" at bounding box center [210, 377] width 92 height 23
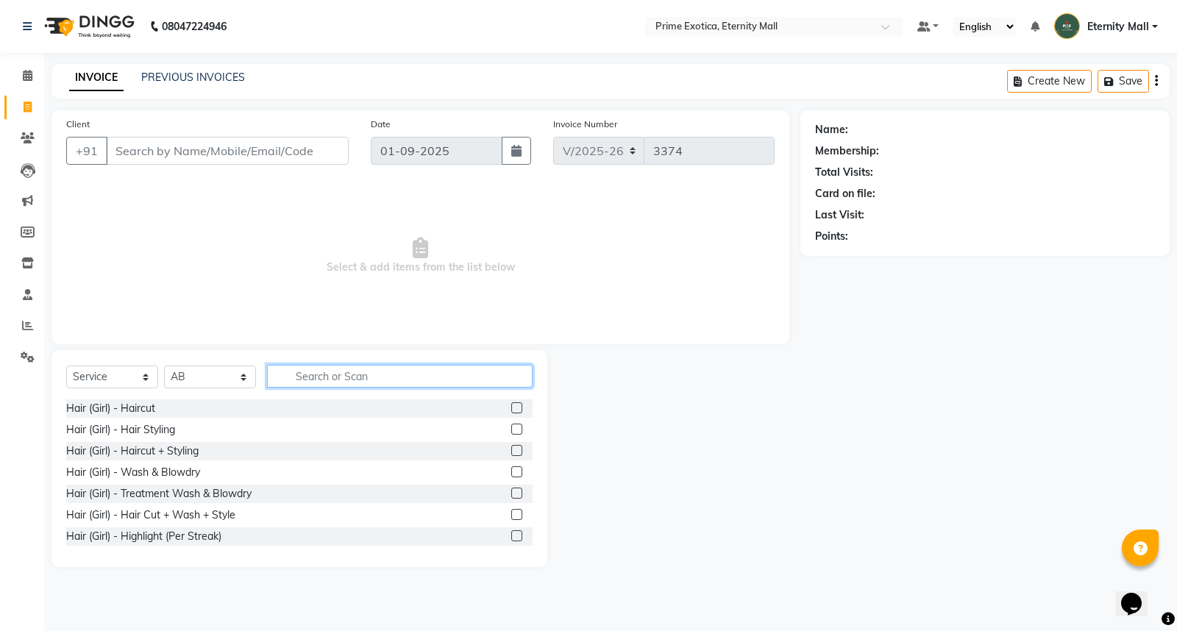
click at [344, 375] on input "text" at bounding box center [400, 376] width 266 height 23
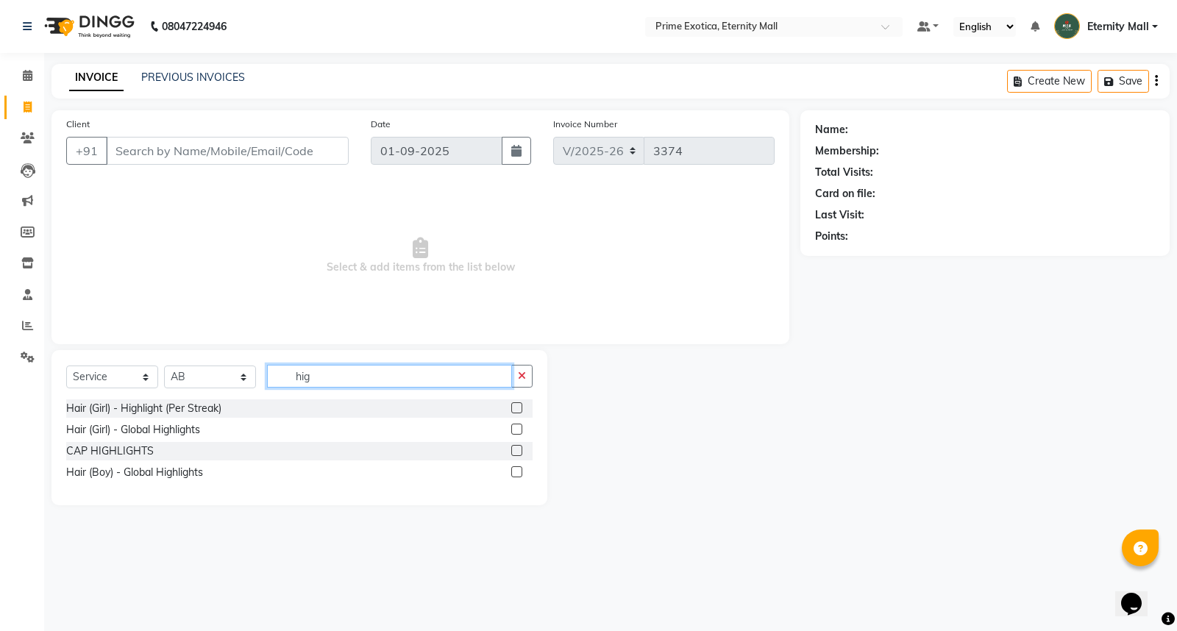
type input "hig"
click at [513, 403] on label at bounding box center [516, 407] width 11 height 11
click at [513, 404] on input "checkbox" at bounding box center [516, 409] width 10 height 10
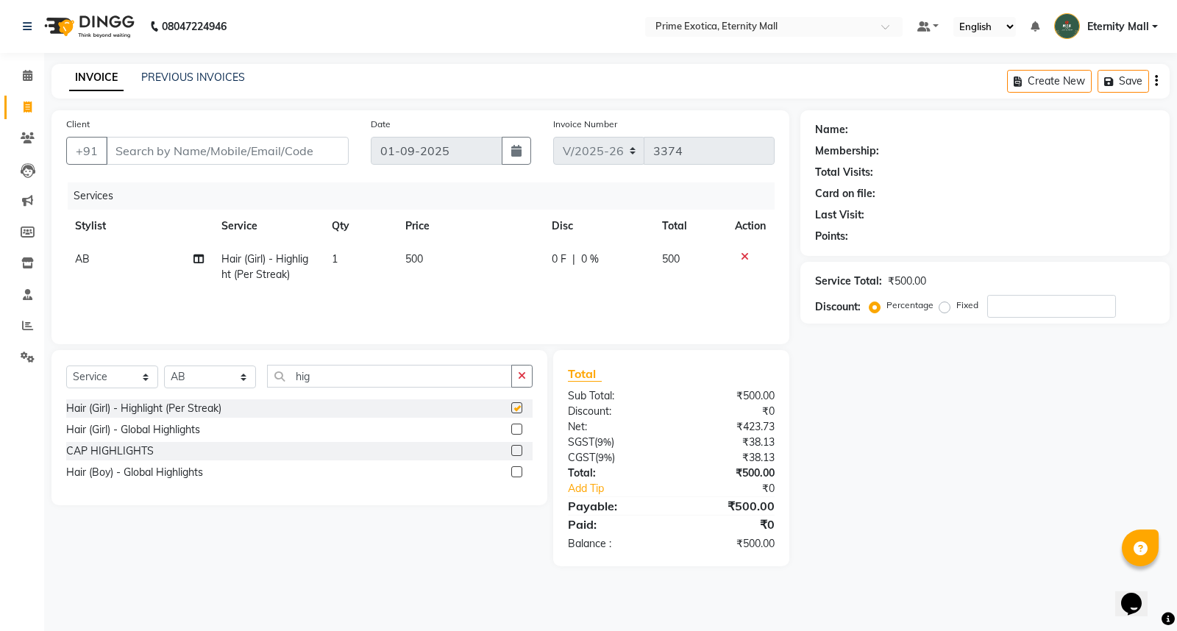
checkbox input "false"
click at [338, 262] on td "1" at bounding box center [360, 267] width 74 height 49
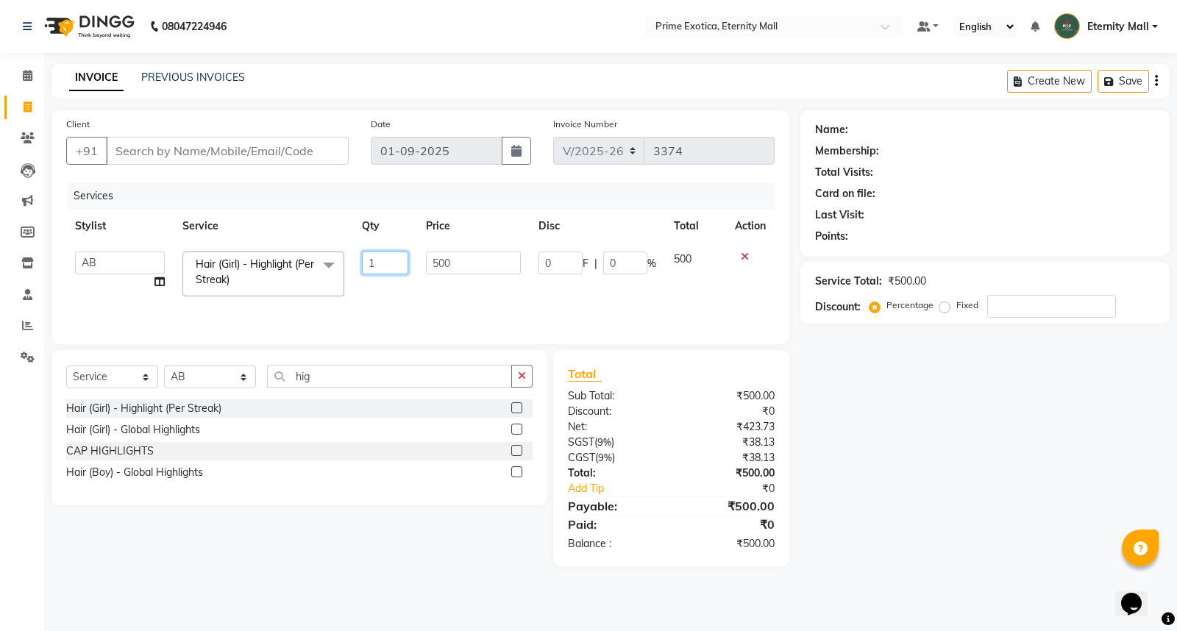
click at [379, 258] on input "1" at bounding box center [385, 263] width 46 height 23
type input "4"
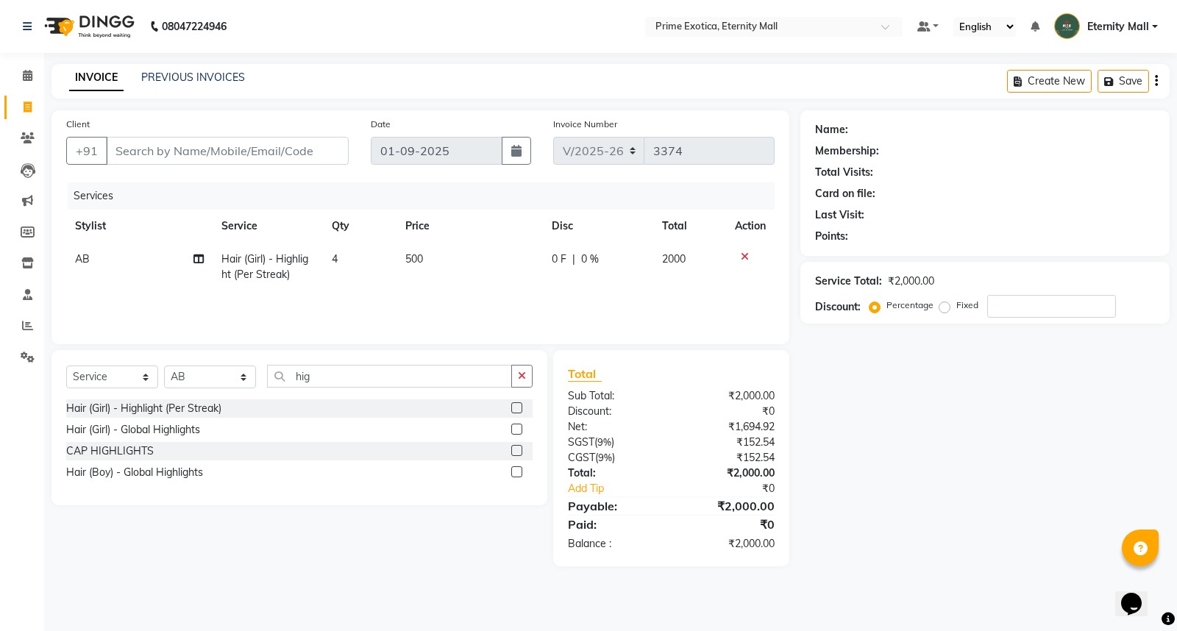
click at [416, 289] on tr "AB Hair (Girl) - Highlight (Per Streak) 4 500 0 F | 0 % 2000" at bounding box center [420, 267] width 709 height 49
click at [231, 149] on input "Client" at bounding box center [227, 151] width 243 height 28
type input "7"
type input "0"
type input "7385392258"
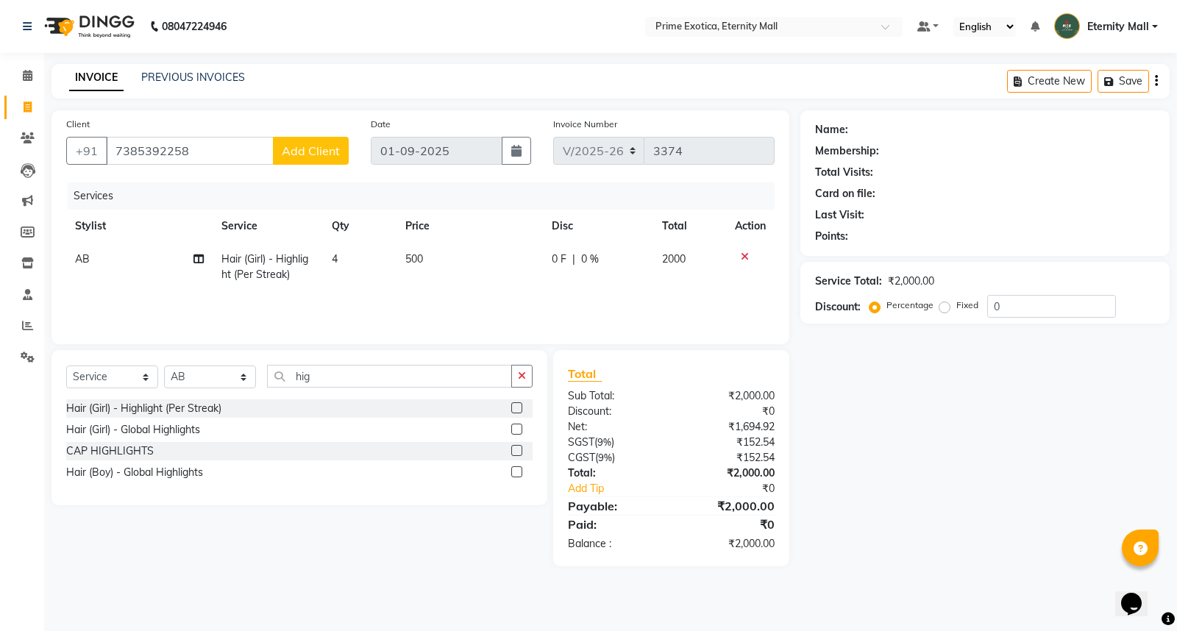
click at [303, 143] on span "Add Client" at bounding box center [311, 150] width 58 height 15
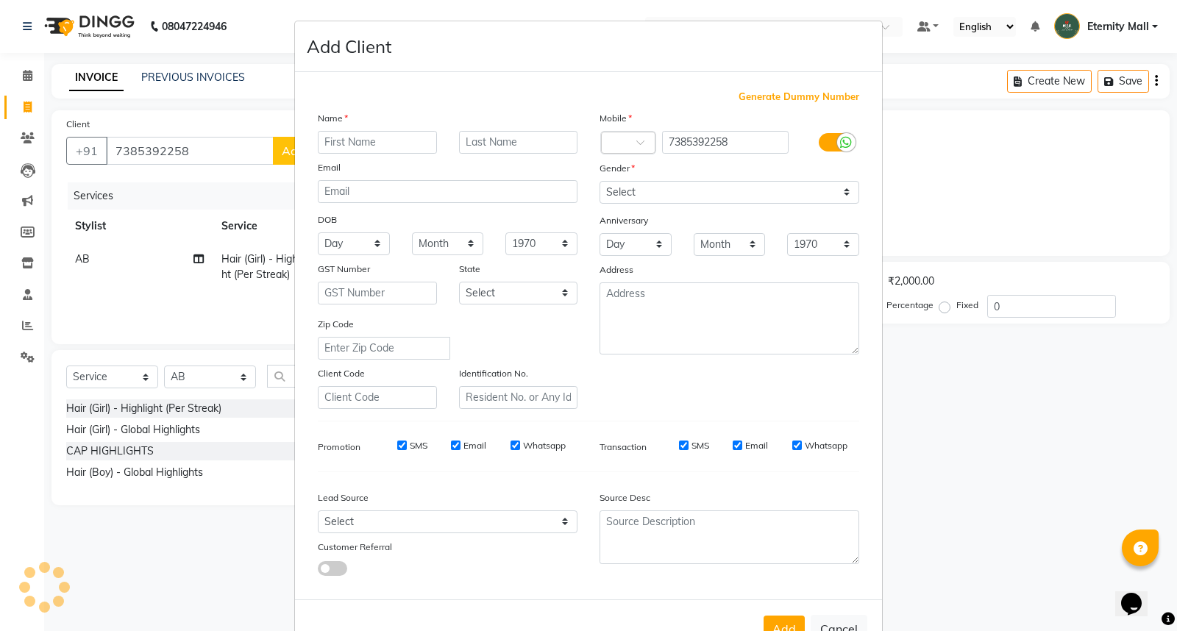
click at [336, 141] on input "text" at bounding box center [377, 142] width 119 height 23
type input "[PERSON_NAME]"
click at [848, 188] on select "Select [DEMOGRAPHIC_DATA] [DEMOGRAPHIC_DATA] Other Prefer Not To Say" at bounding box center [730, 192] width 260 height 23
select select "[DEMOGRAPHIC_DATA]"
click at [600, 181] on select "Select [DEMOGRAPHIC_DATA] [DEMOGRAPHIC_DATA] Other Prefer Not To Say" at bounding box center [730, 192] width 260 height 23
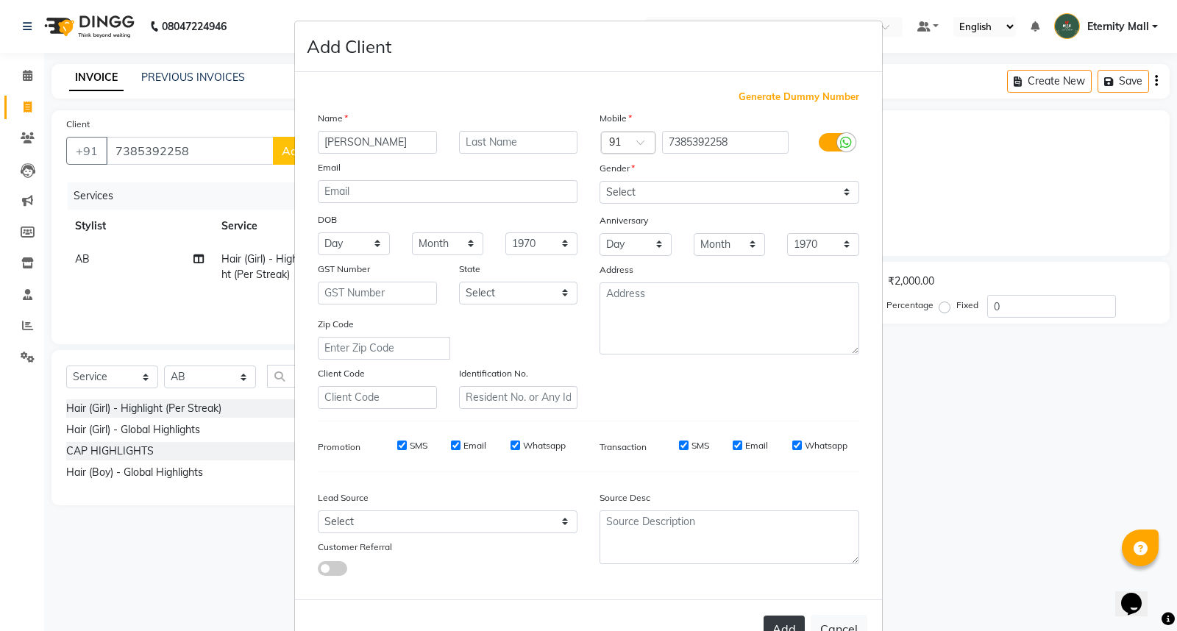
click at [778, 628] on button "Add" at bounding box center [784, 629] width 41 height 26
select select
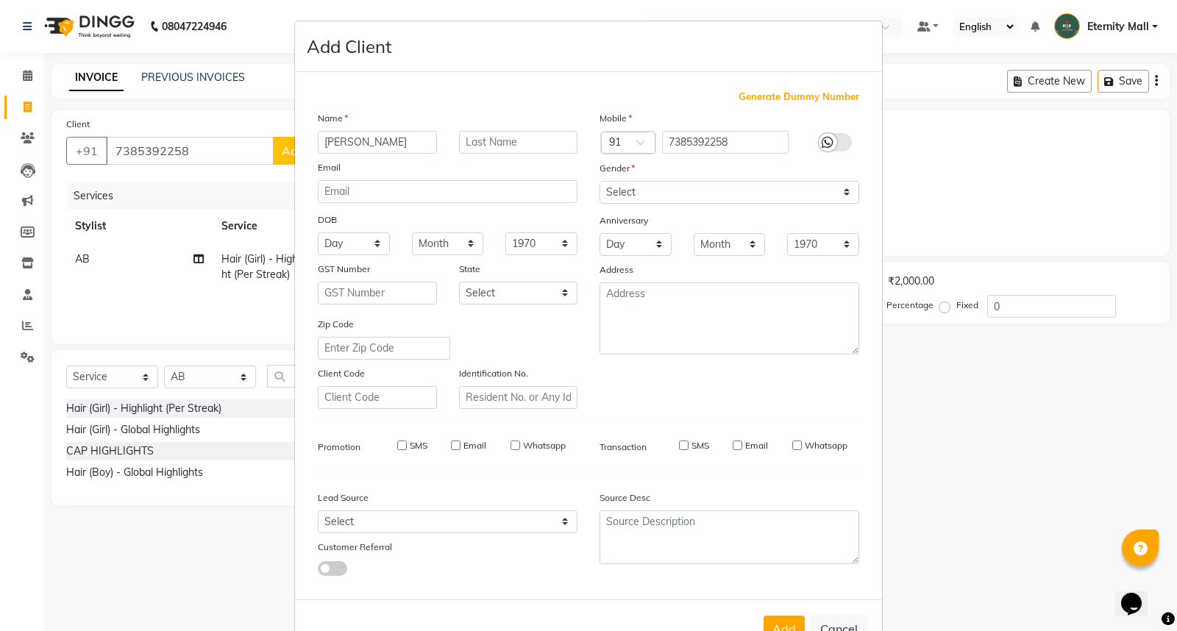
select select
checkbox input "false"
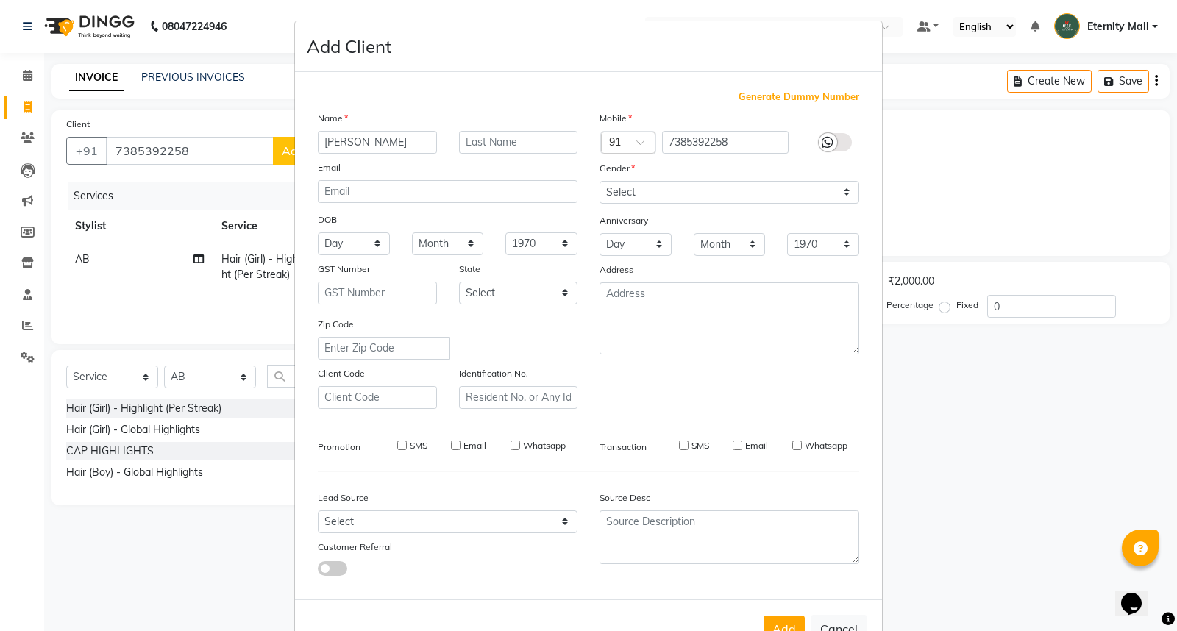
checkbox input "false"
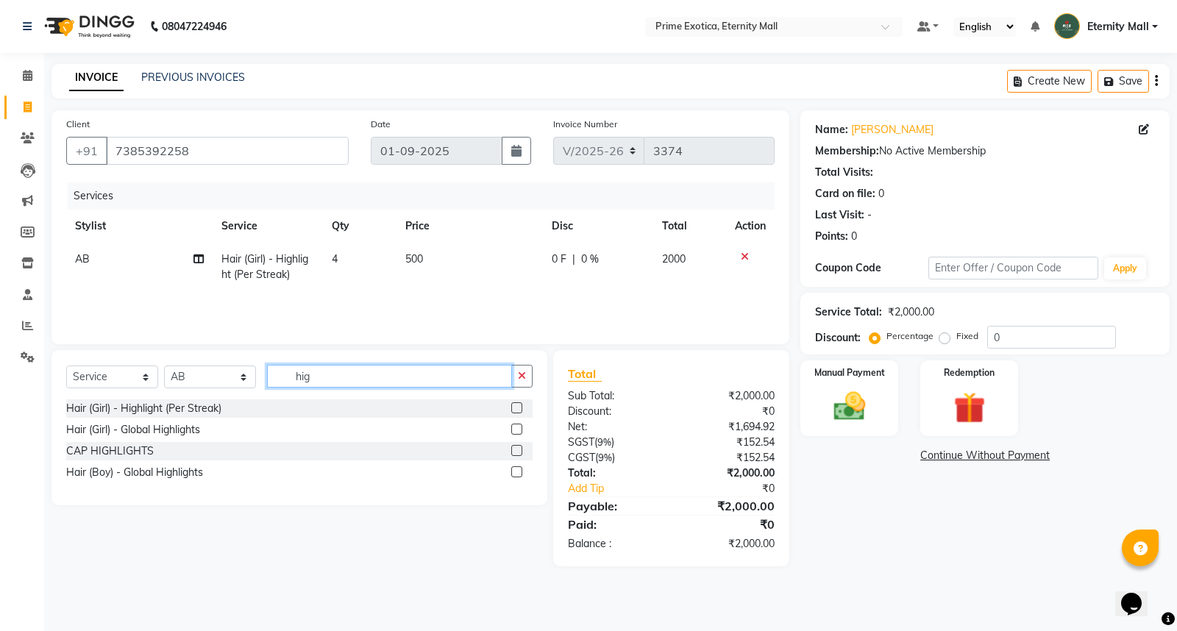
click at [362, 369] on input "hig" at bounding box center [389, 376] width 245 height 23
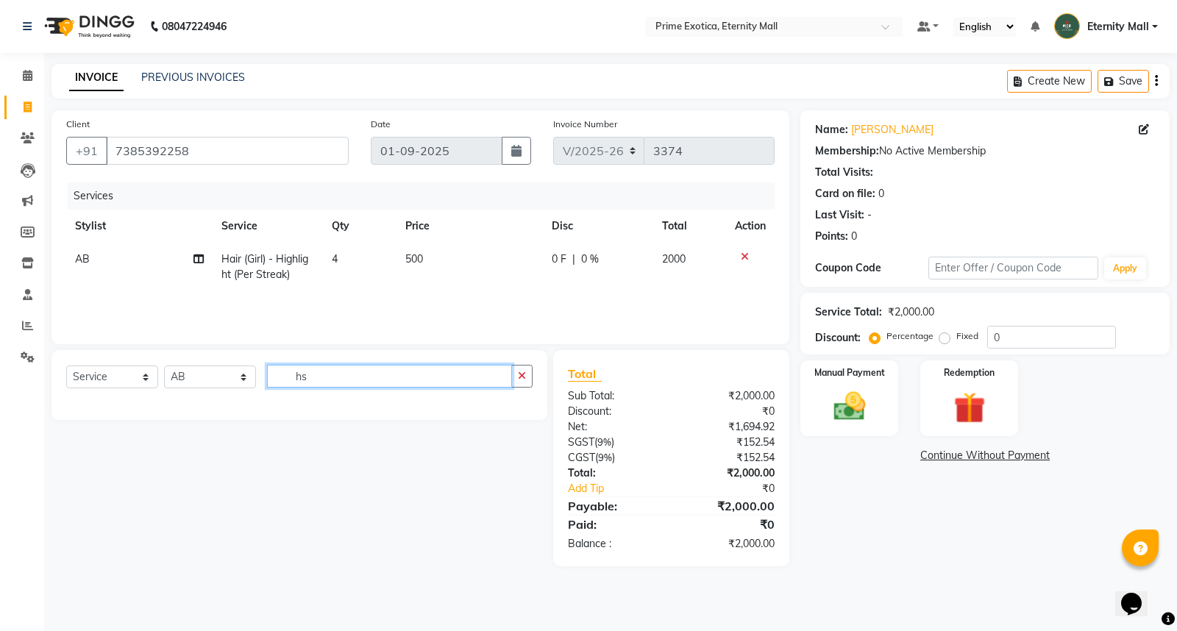
type input "h"
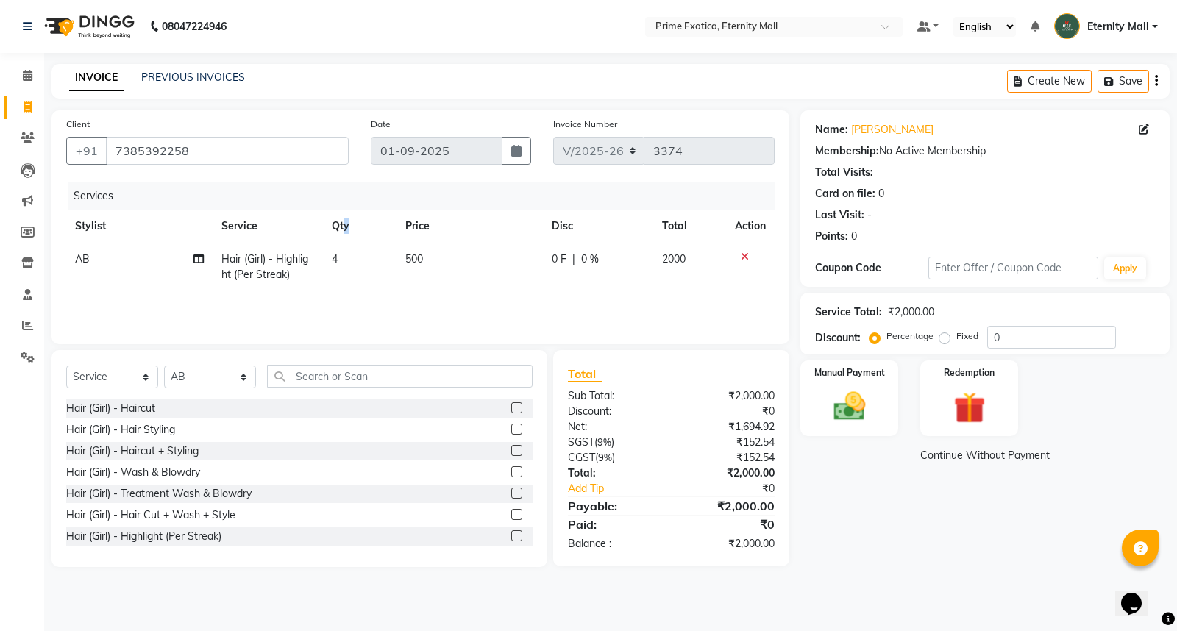
click at [347, 240] on th "Qty" at bounding box center [360, 226] width 74 height 33
click at [346, 261] on td "4" at bounding box center [360, 267] width 74 height 49
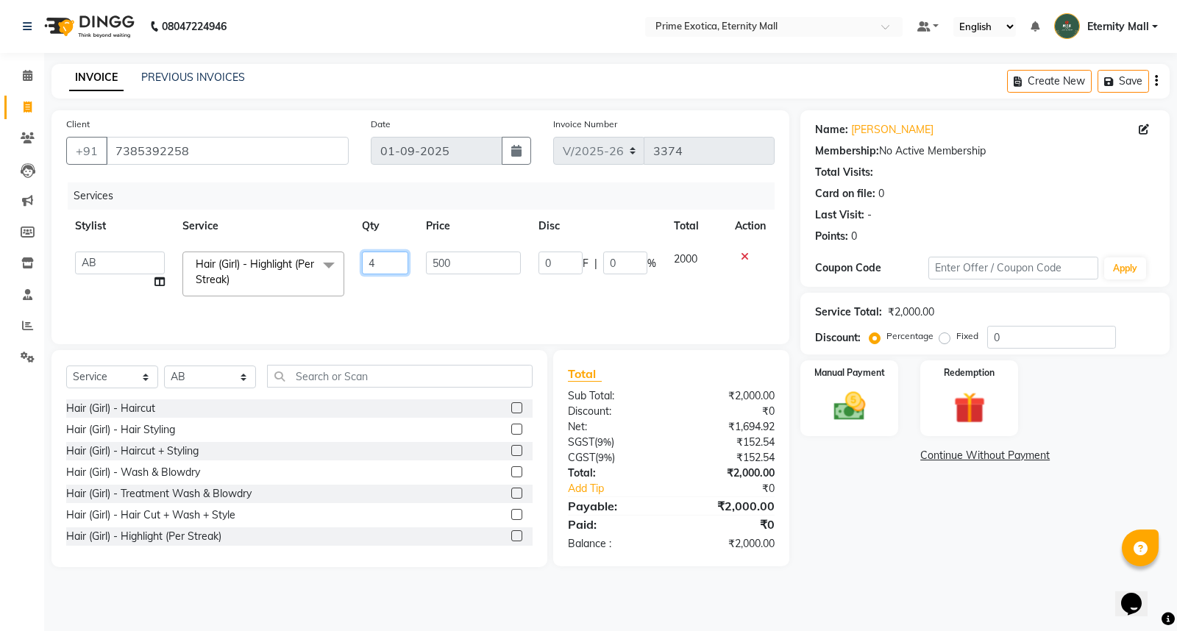
click at [374, 258] on input "4" at bounding box center [385, 263] width 46 height 23
type input "6"
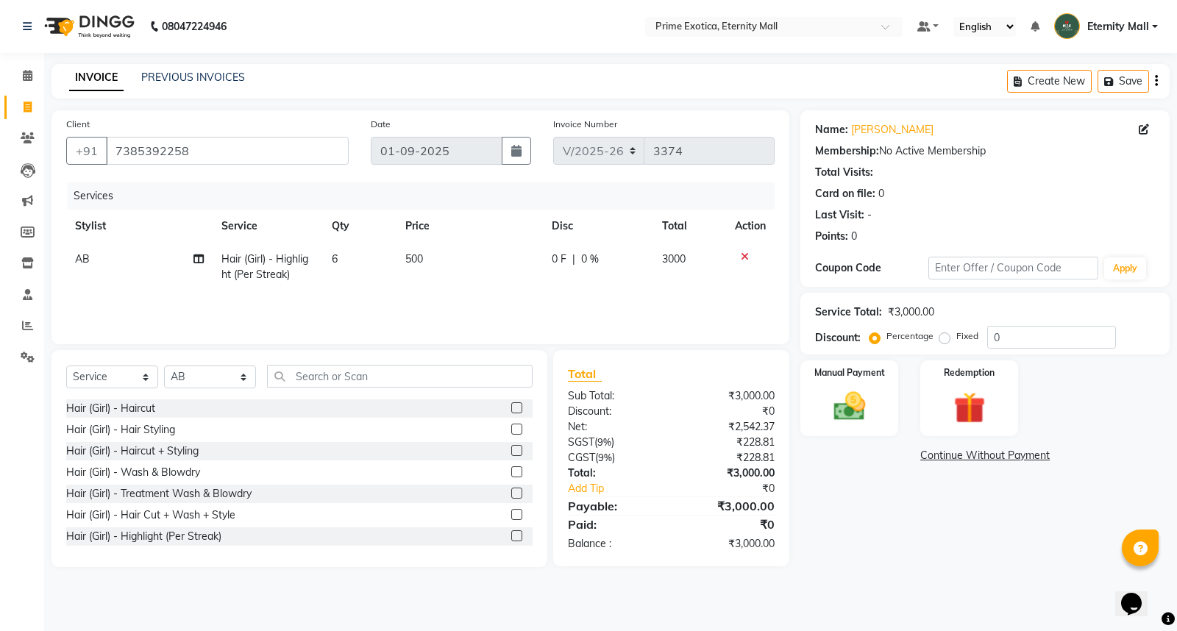
click at [549, 296] on div "Services Stylist Service Qty Price Disc Total Action AB Hair (Girl) - Highlight…" at bounding box center [420, 255] width 709 height 147
click at [852, 407] on img at bounding box center [849, 407] width 53 height 38
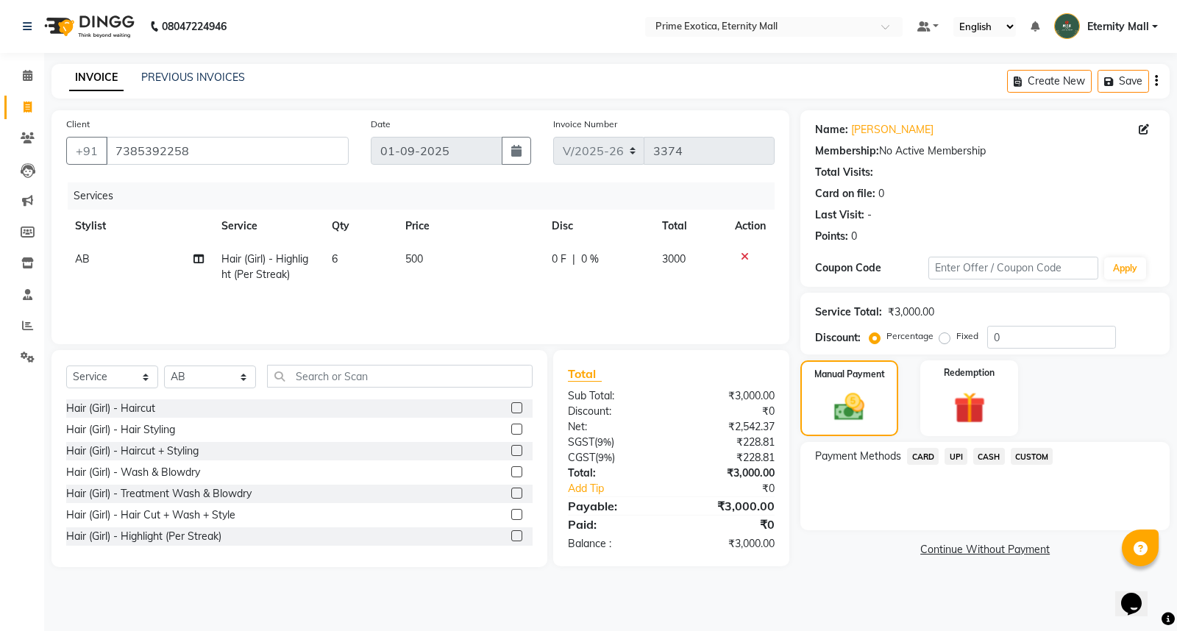
click at [959, 461] on span "UPI" at bounding box center [956, 456] width 23 height 17
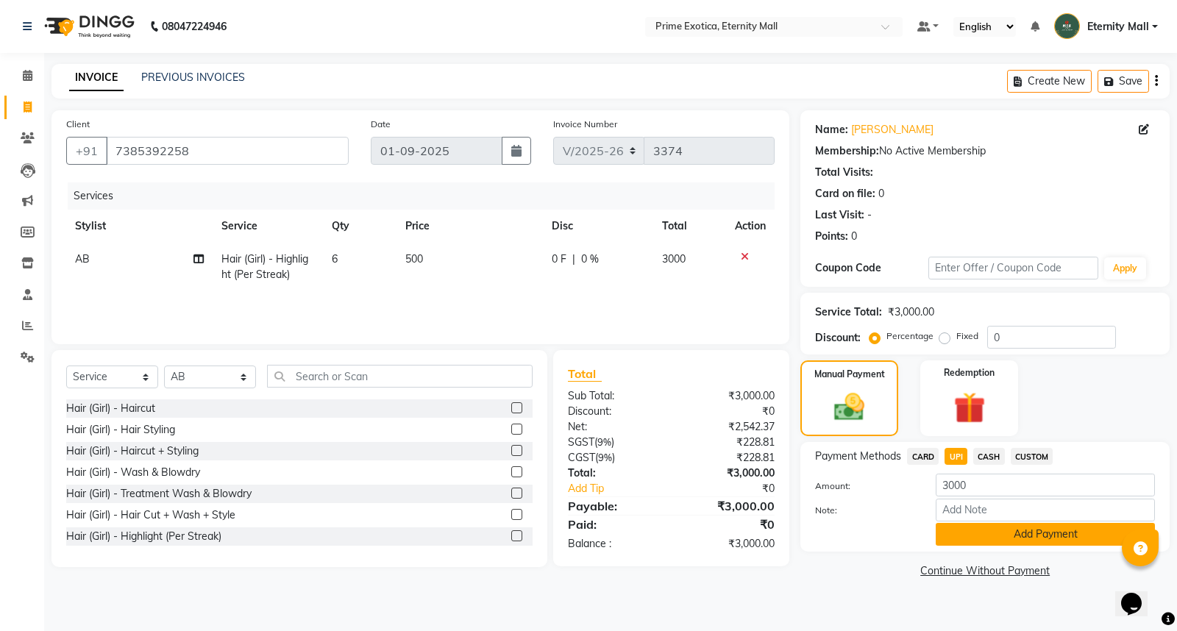
click at [976, 539] on button "Add Payment" at bounding box center [1045, 534] width 219 height 23
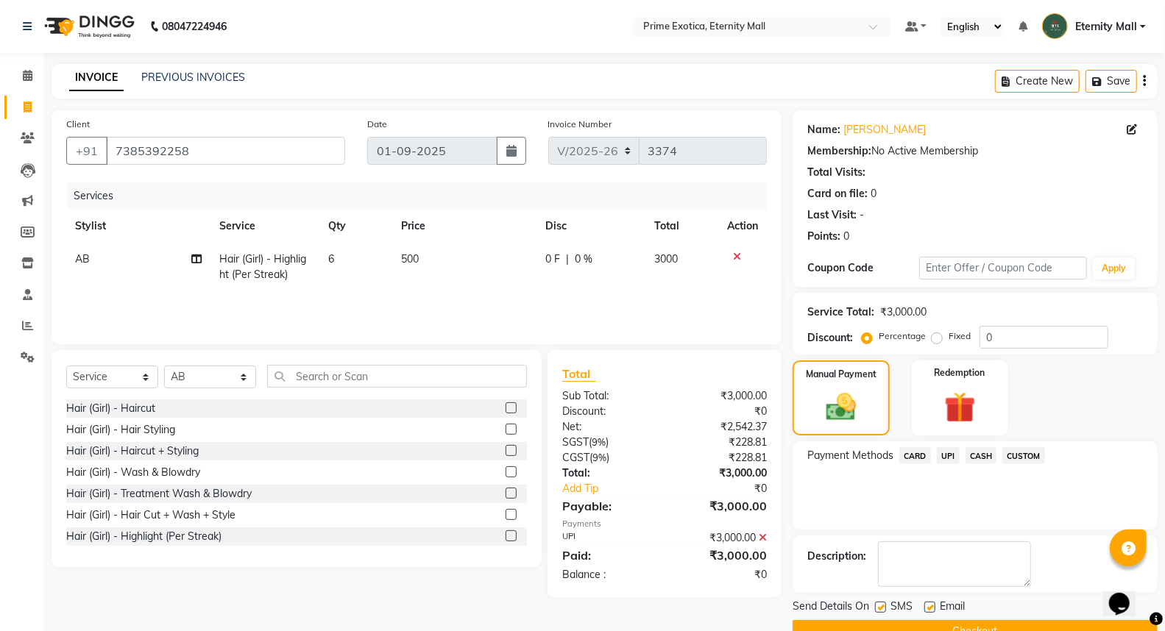
scroll to position [33, 0]
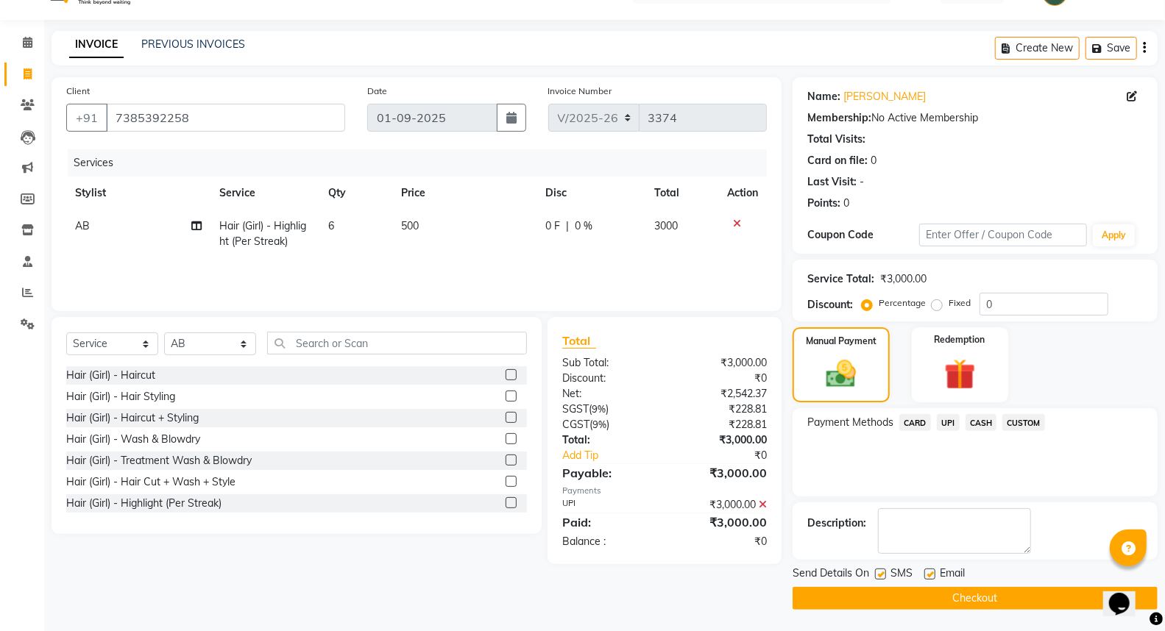
click at [940, 603] on button "Checkout" at bounding box center [974, 598] width 365 height 23
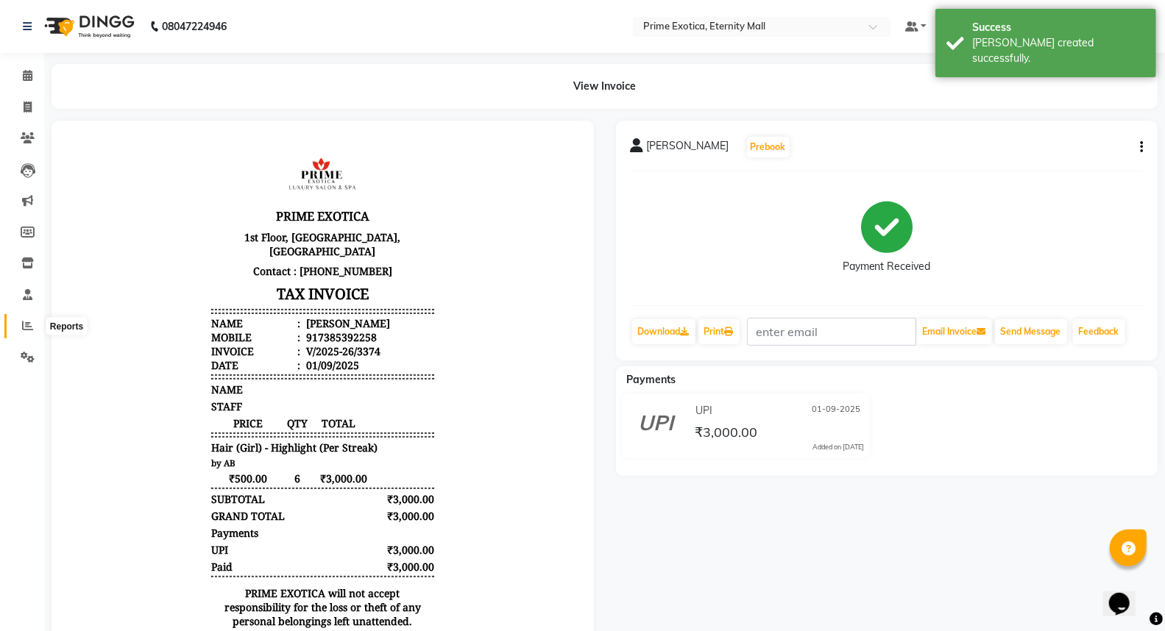
click at [26, 324] on icon at bounding box center [27, 325] width 11 height 11
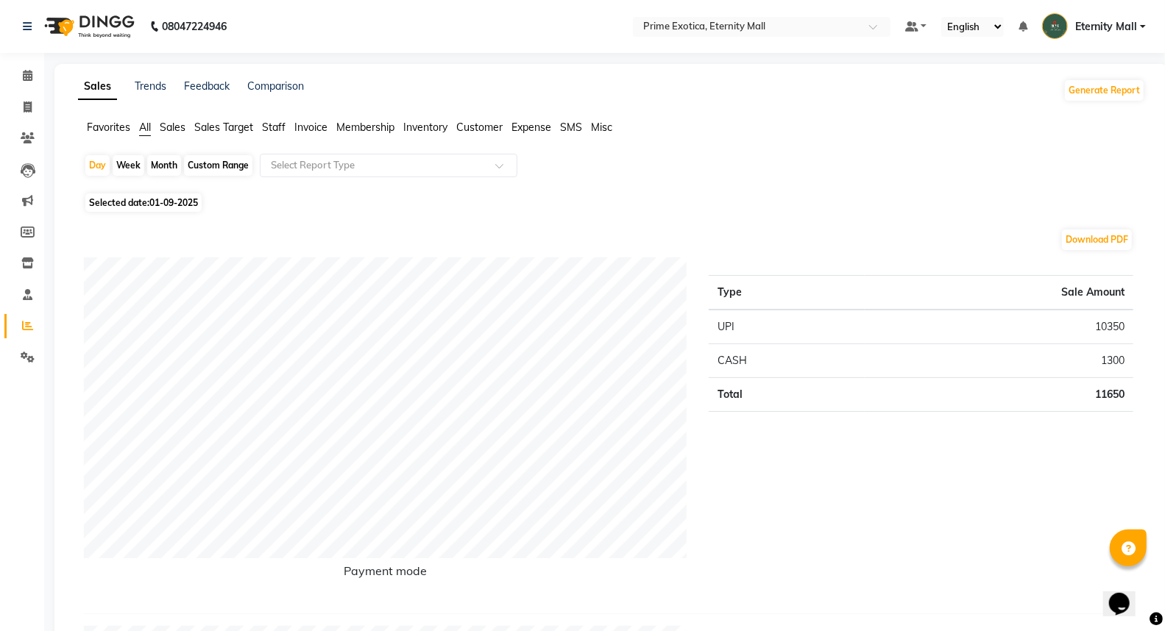
click at [97, 15] on img at bounding box center [88, 26] width 101 height 41
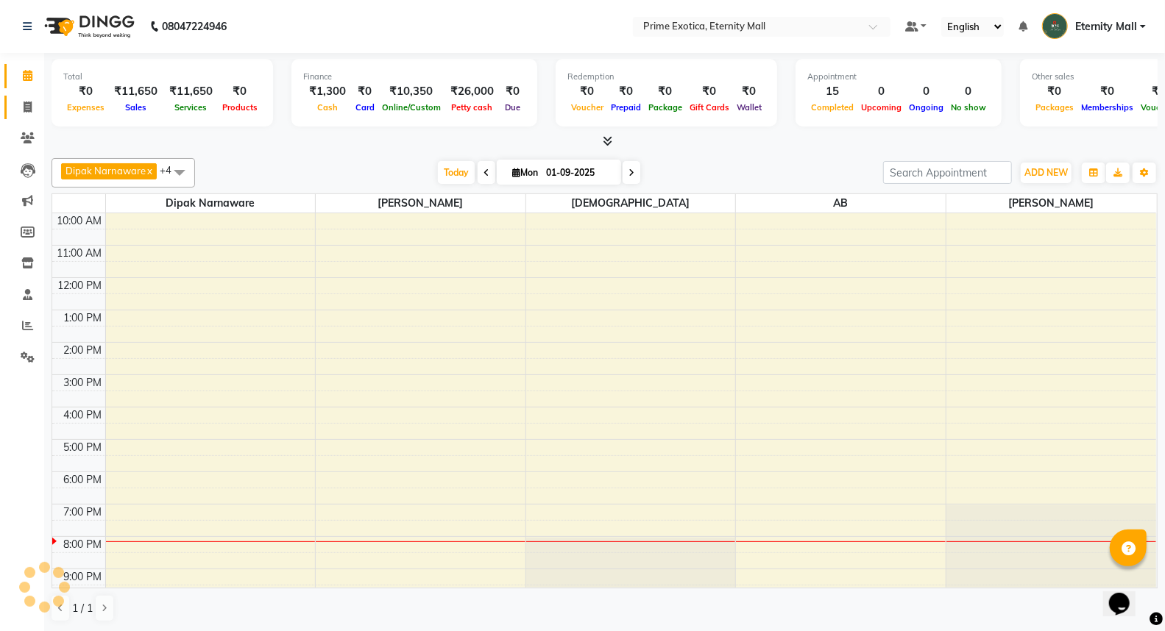
click at [24, 99] on span at bounding box center [28, 107] width 26 height 17
select select "service"
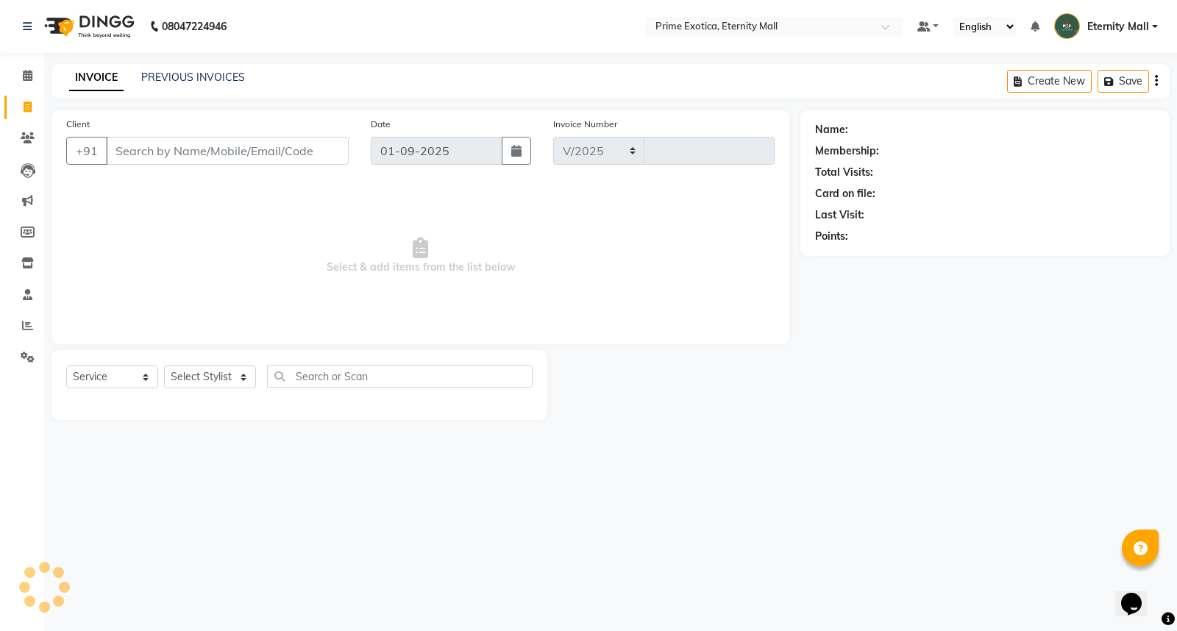
select select "5774"
type input "3375"
click at [254, 150] on input "Client" at bounding box center [227, 151] width 243 height 28
type input "9309377822"
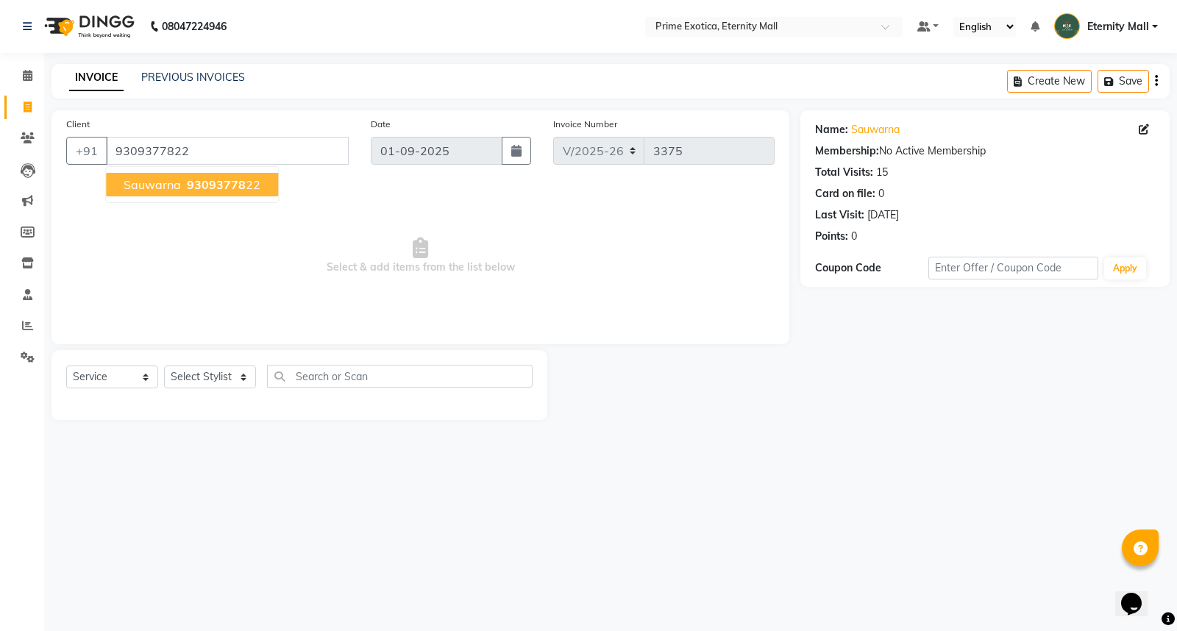
click at [150, 187] on span "Sauwarna" at bounding box center [152, 184] width 57 height 15
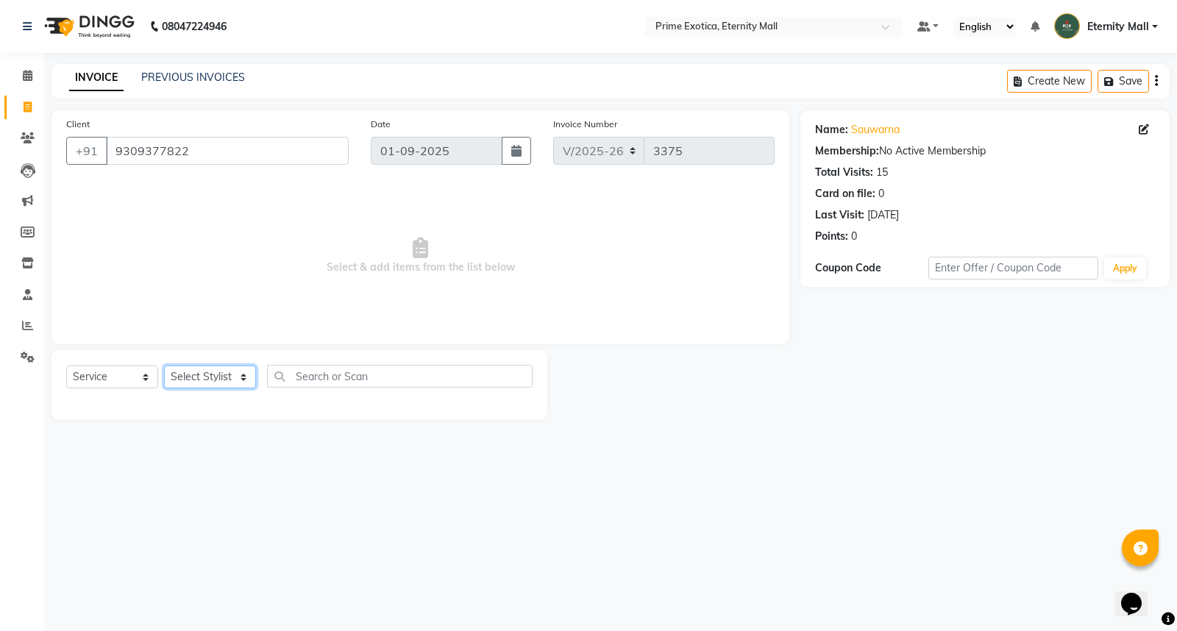
click at [251, 375] on select "Select Stylist AB ADMIN ajay vikram lakshane [PERSON_NAME] Isha [PERSON_NAME] […" at bounding box center [210, 377] width 92 height 23
select select "36457"
click at [164, 366] on select "Select Stylist AB ADMIN ajay vikram lakshane [PERSON_NAME] Isha [PERSON_NAME] […" at bounding box center [210, 377] width 92 height 23
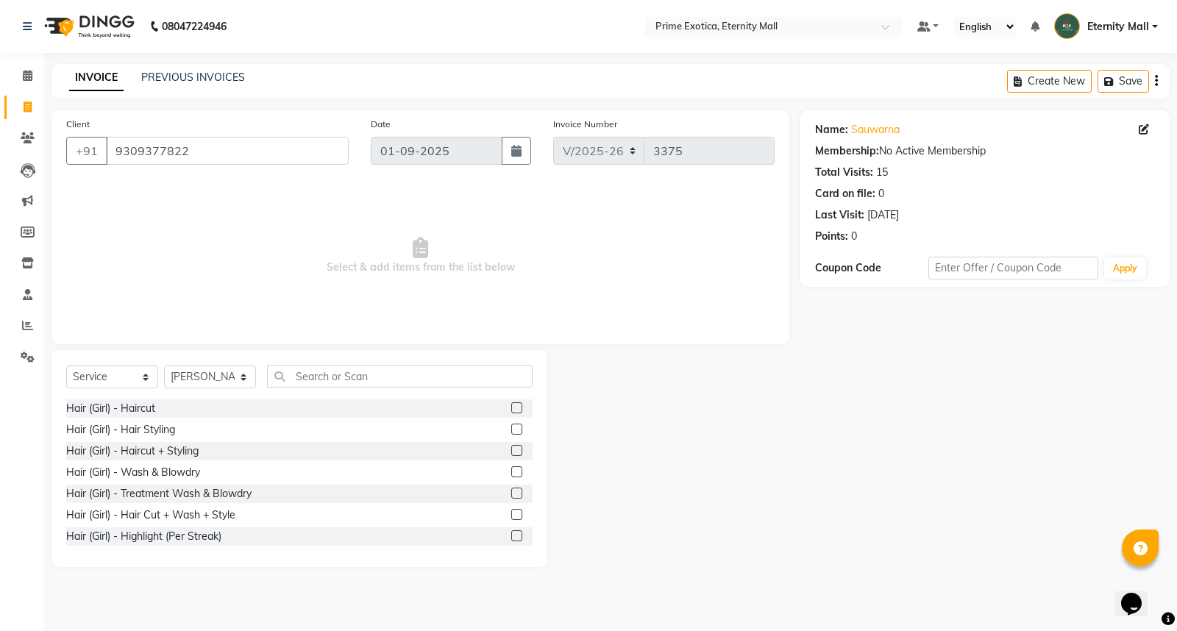
click at [511, 453] on label at bounding box center [516, 450] width 11 height 11
click at [511, 453] on input "checkbox" at bounding box center [516, 452] width 10 height 10
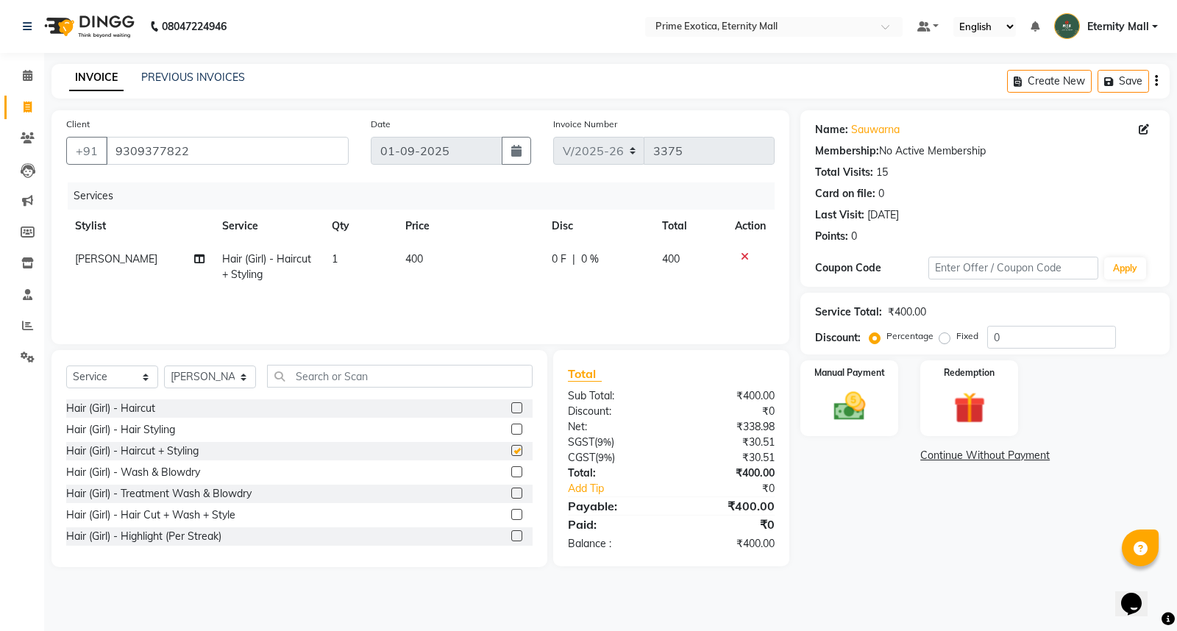
checkbox input "false"
click at [423, 245] on td "400" at bounding box center [470, 267] width 146 height 49
select select "36457"
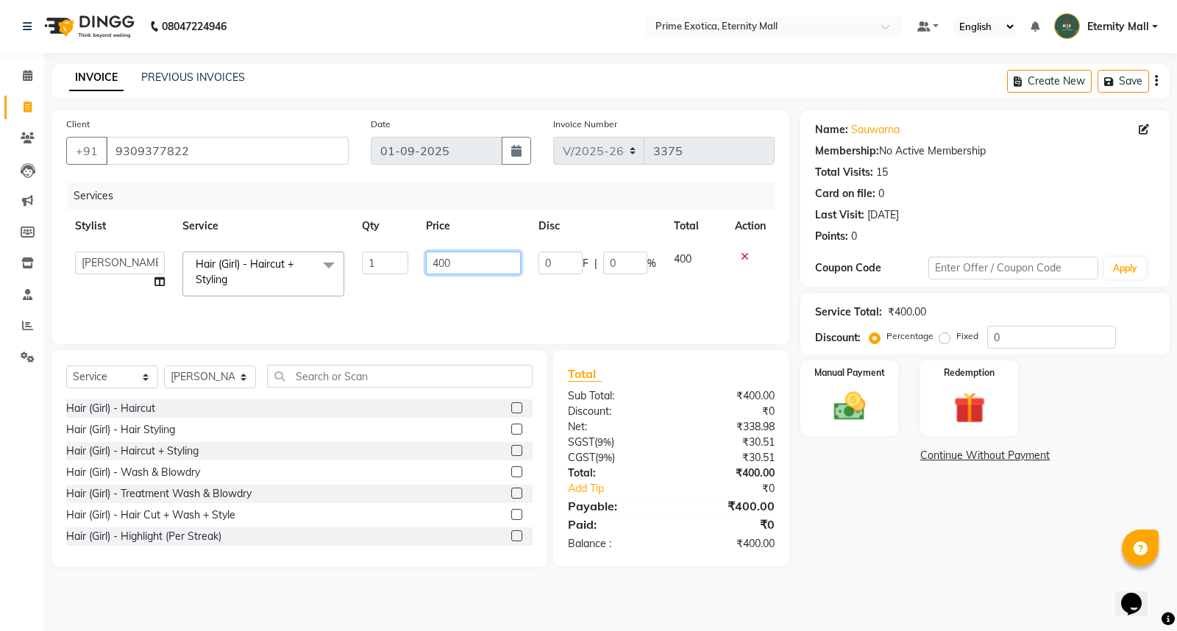
click at [457, 258] on input "400" at bounding box center [473, 263] width 95 height 23
type input "4"
type input "500"
click at [435, 310] on div "Services Stylist Service Qty Price Disc Total Action AB ADMIN ajay vikram laksh…" at bounding box center [420, 255] width 709 height 147
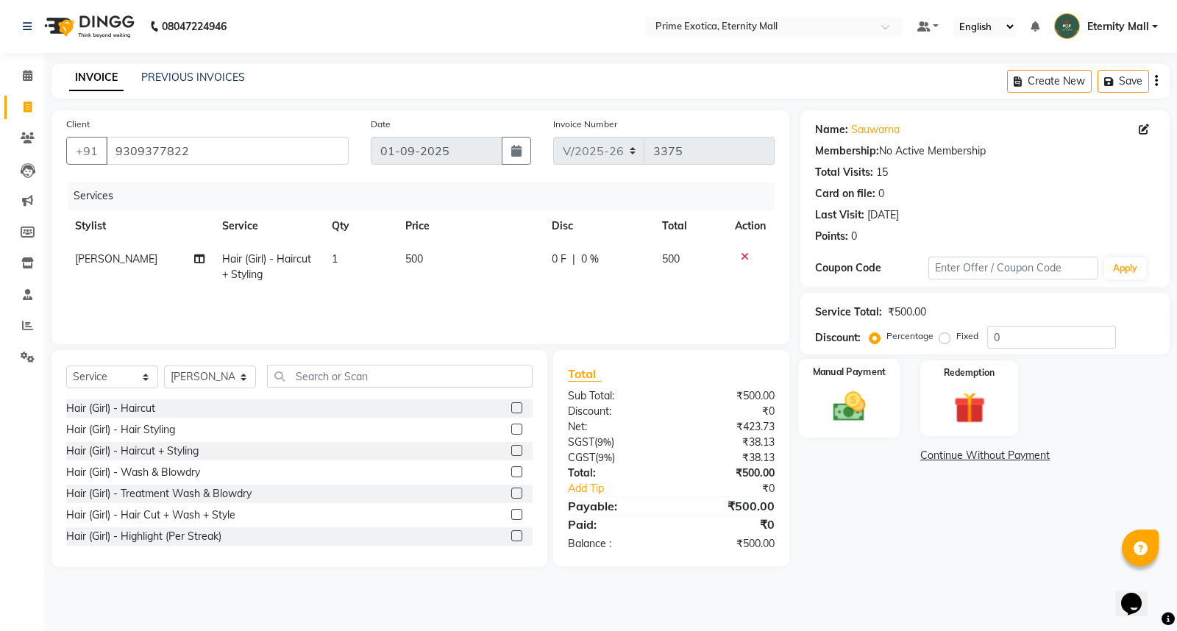
click at [842, 399] on img at bounding box center [849, 407] width 53 height 38
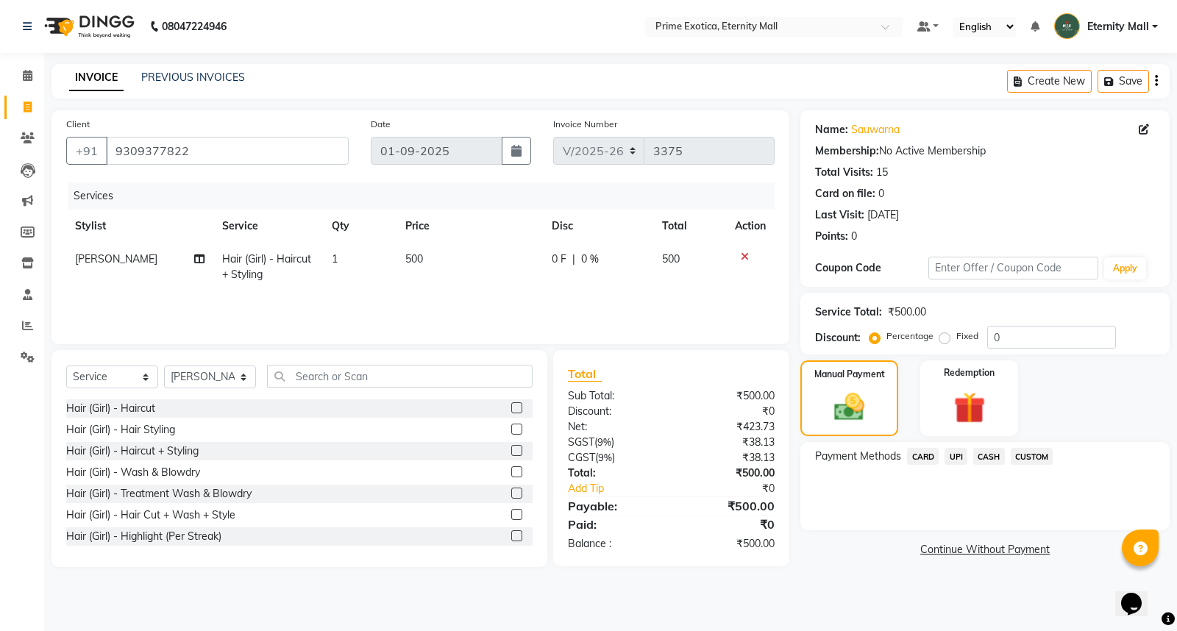
click at [987, 458] on span "CASH" at bounding box center [989, 456] width 32 height 17
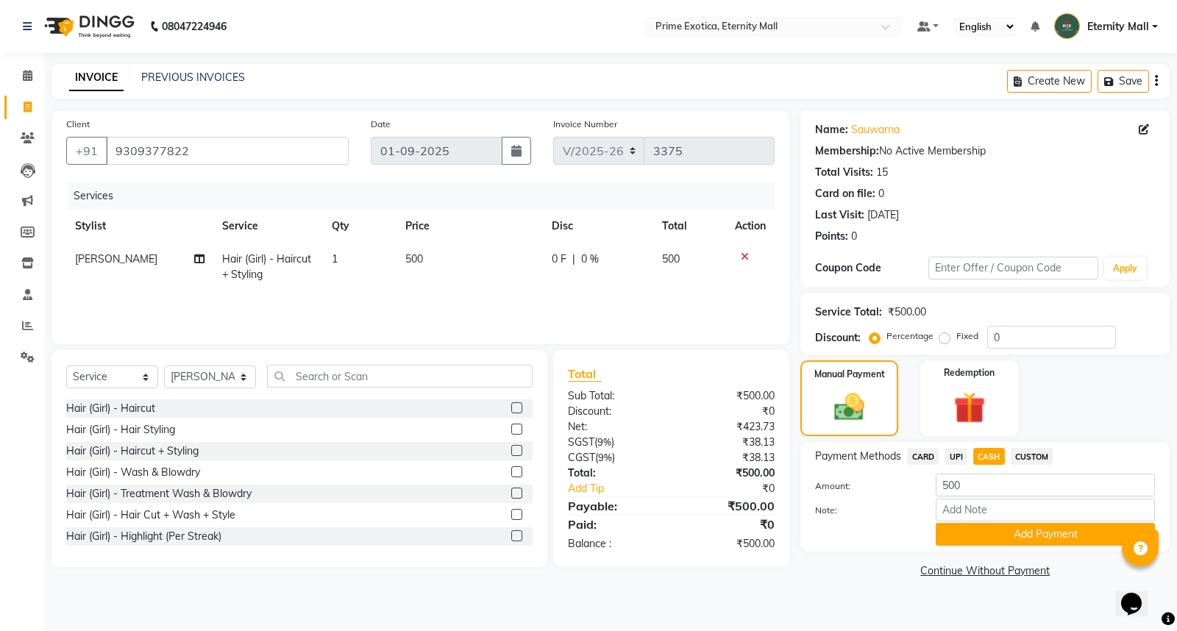
click at [964, 547] on div "Payment Methods CARD UPI CASH CUSTOM Amount: 500 Note: Add Payment" at bounding box center [984, 497] width 369 height 110
click at [984, 530] on button "Add Payment" at bounding box center [1045, 534] width 219 height 23
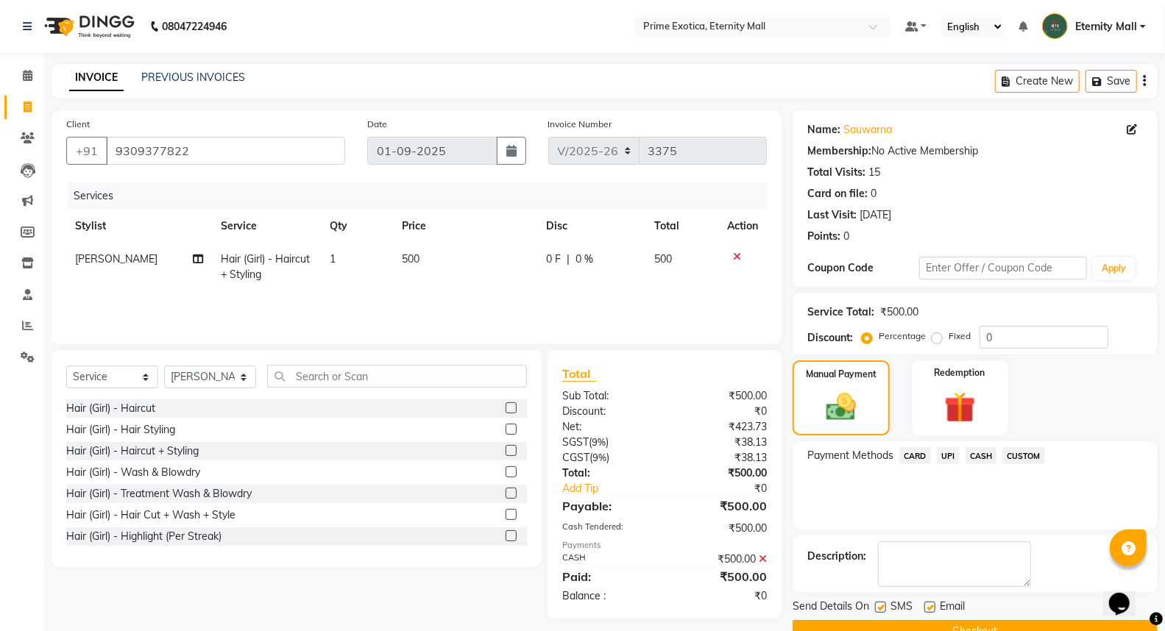
scroll to position [33, 0]
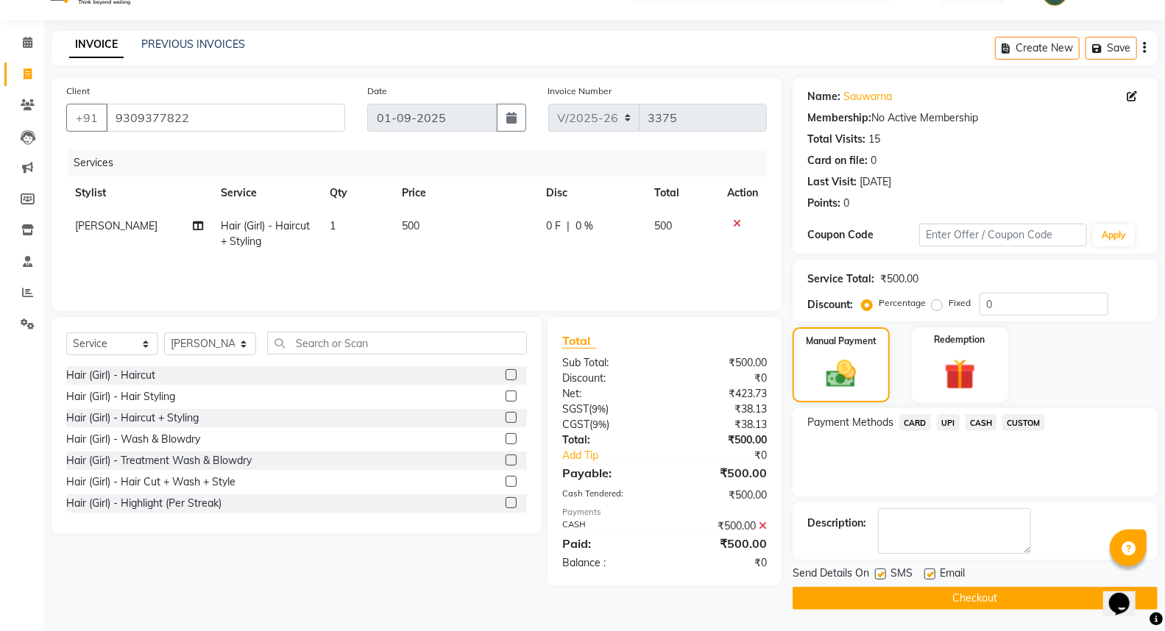
click at [1002, 593] on button "Checkout" at bounding box center [974, 598] width 365 height 23
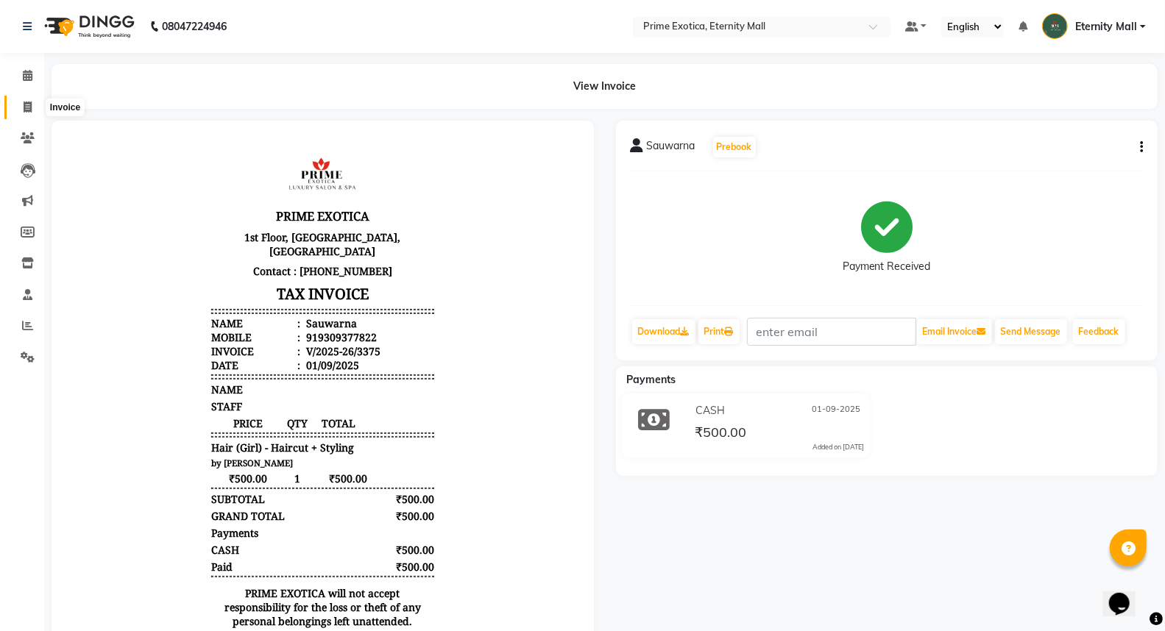
click at [27, 112] on icon at bounding box center [28, 107] width 8 height 11
select select "service"
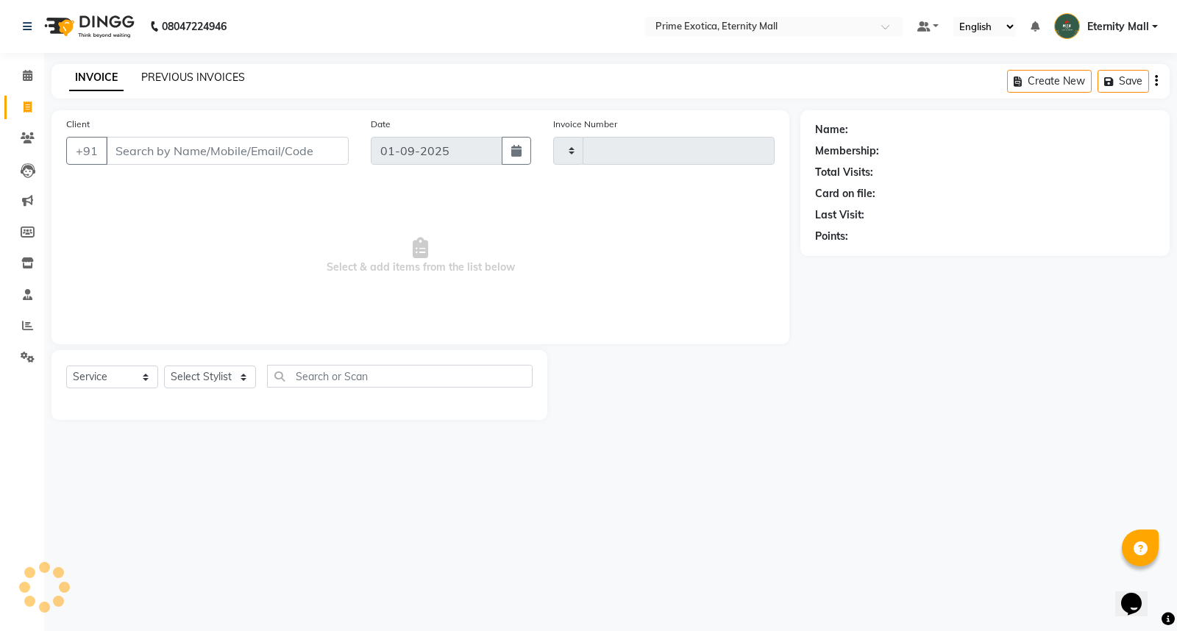
type input "3376"
select select "5774"
click at [221, 79] on link "PREVIOUS INVOICES" at bounding box center [193, 77] width 104 height 13
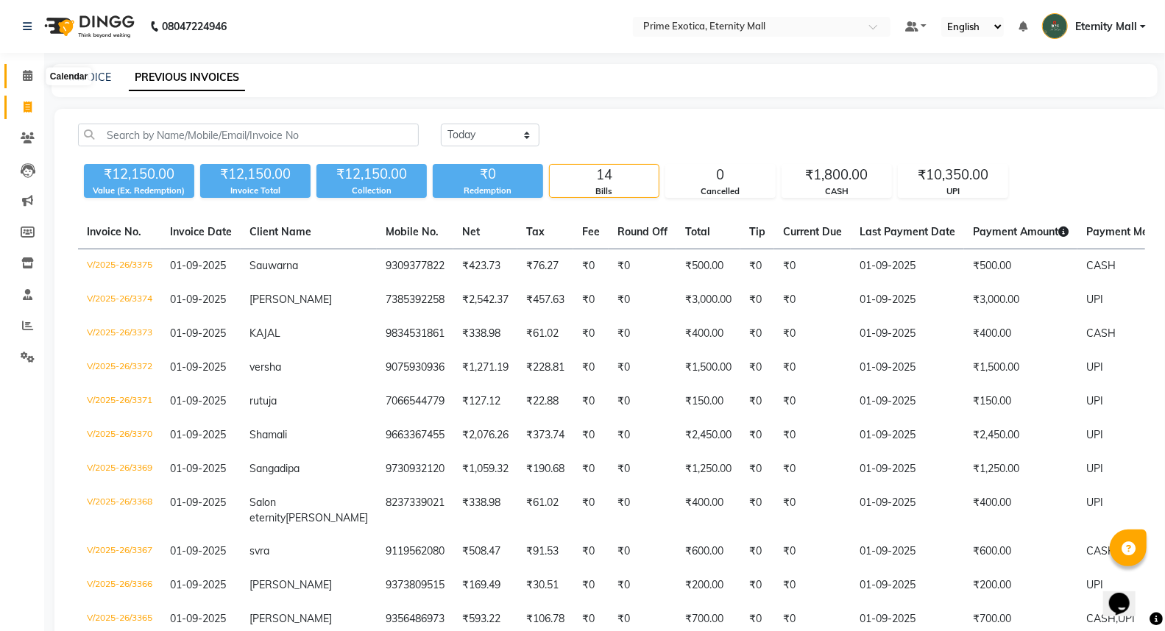
click at [19, 84] on span at bounding box center [28, 76] width 26 height 17
